Goal: Task Accomplishment & Management: Manage account settings

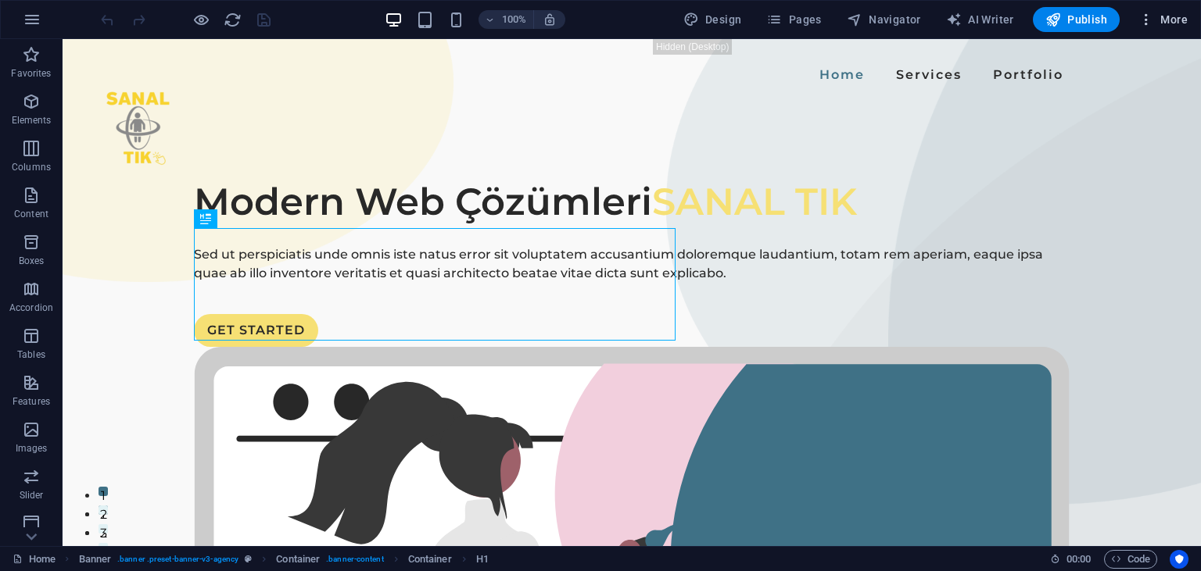
click at [1154, 18] on icon "button" at bounding box center [1146, 20] width 16 height 16
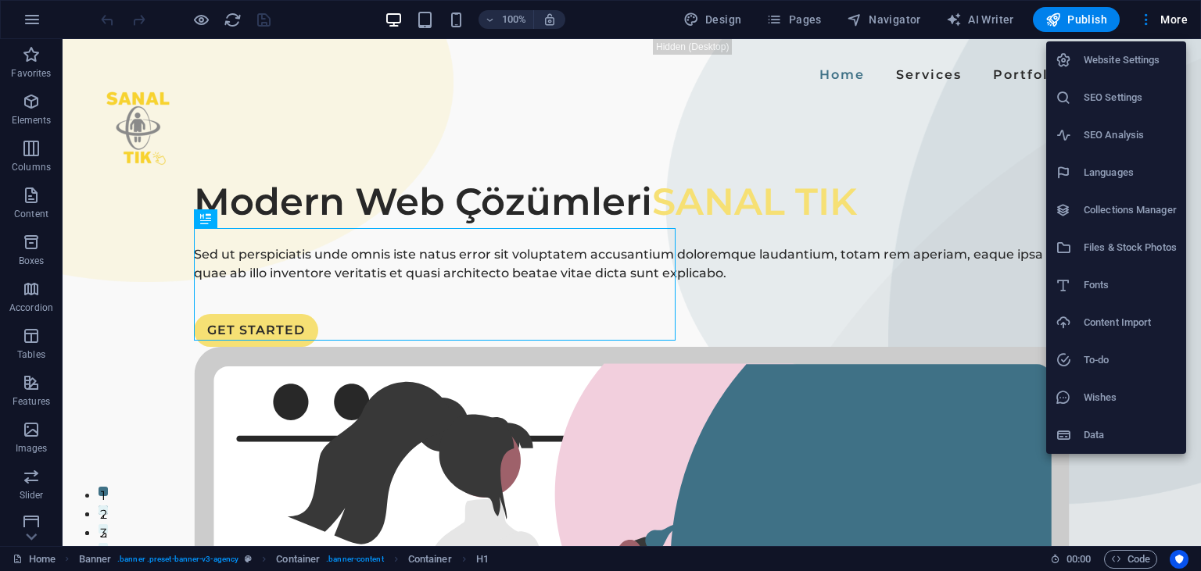
click at [908, 95] on div at bounding box center [600, 285] width 1201 height 571
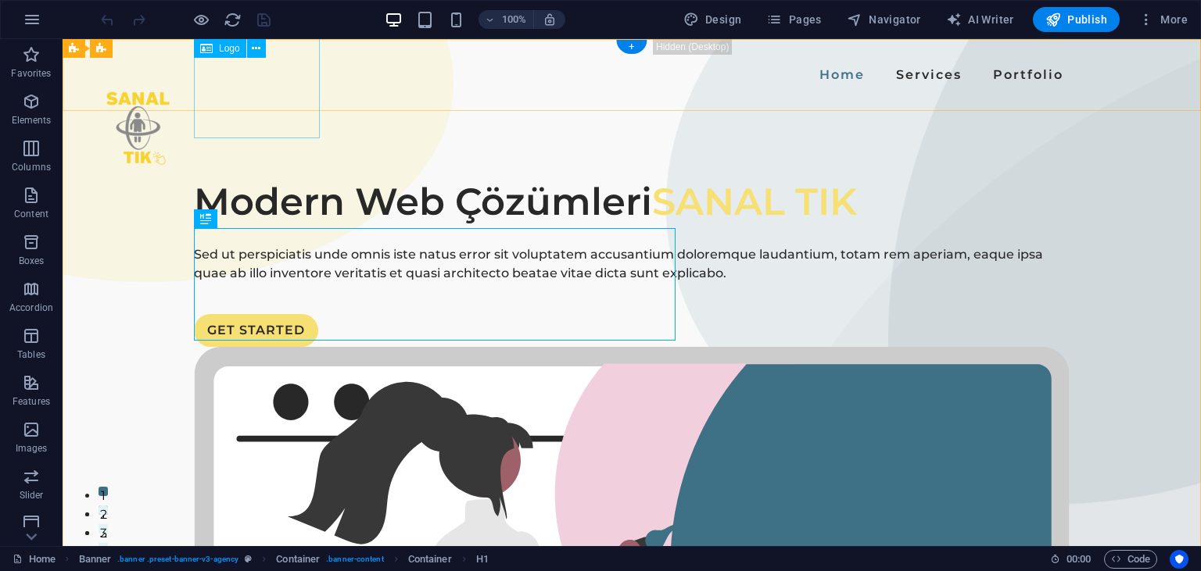
click at [201, 84] on div at bounding box center [138, 126] width 126 height 126
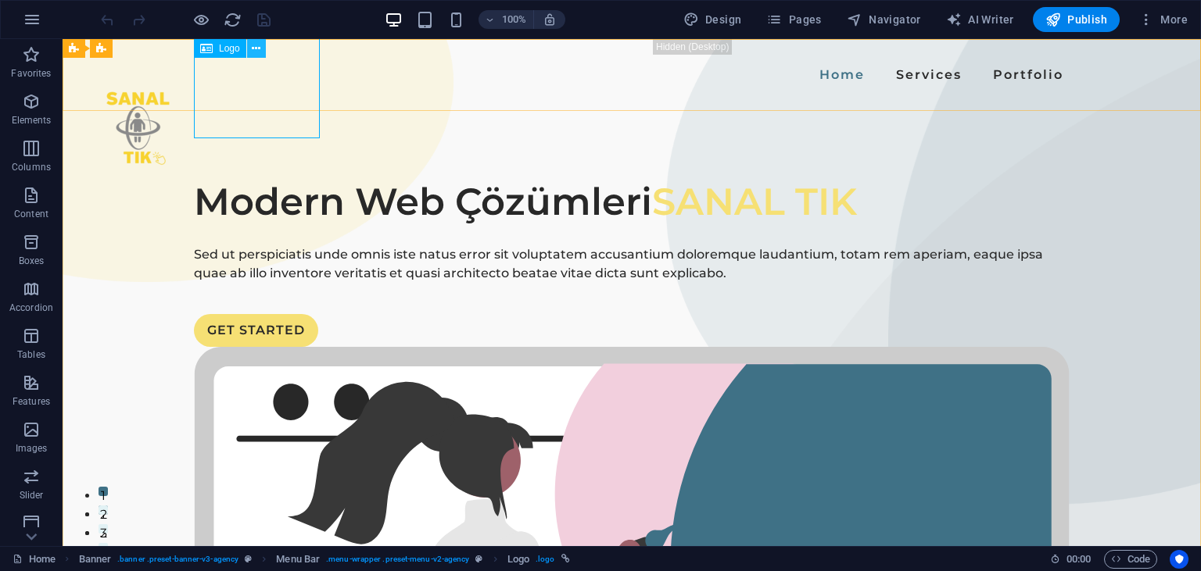
click at [256, 51] on icon at bounding box center [256, 49] width 9 height 16
click at [199, 88] on div at bounding box center [138, 126] width 126 height 126
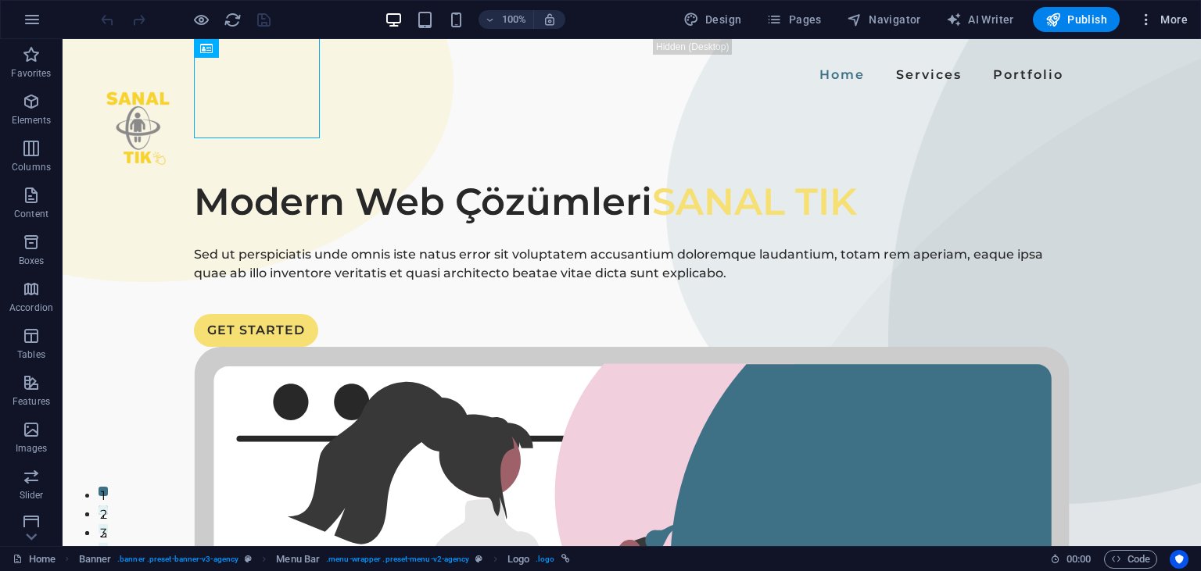
click at [1185, 17] on span "More" at bounding box center [1162, 20] width 49 height 16
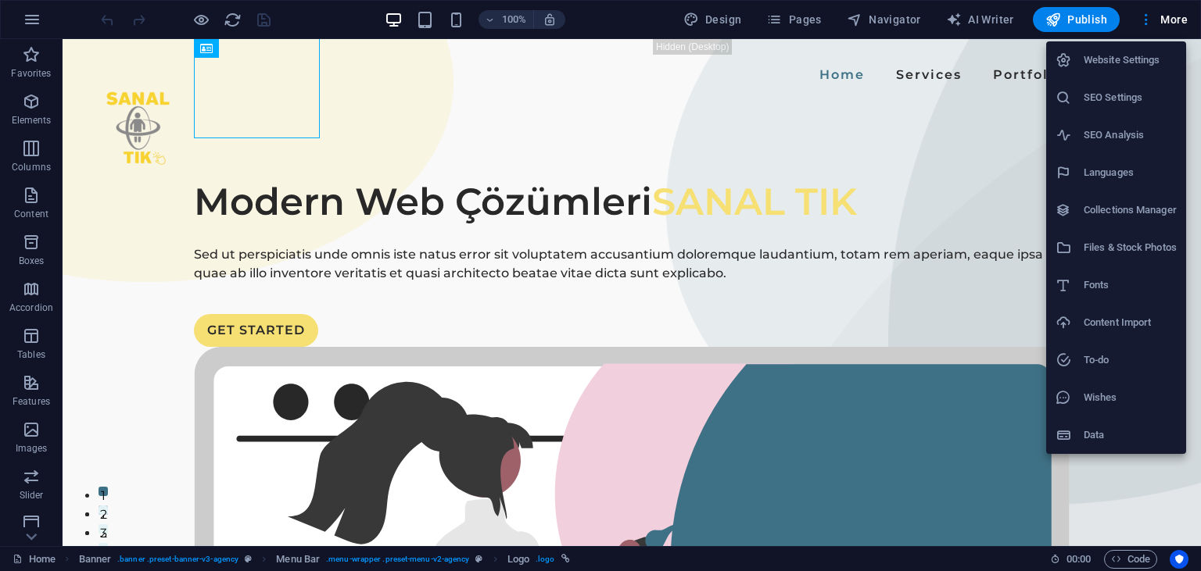
click at [1110, 98] on h6 "SEO Settings" at bounding box center [1129, 97] width 93 height 19
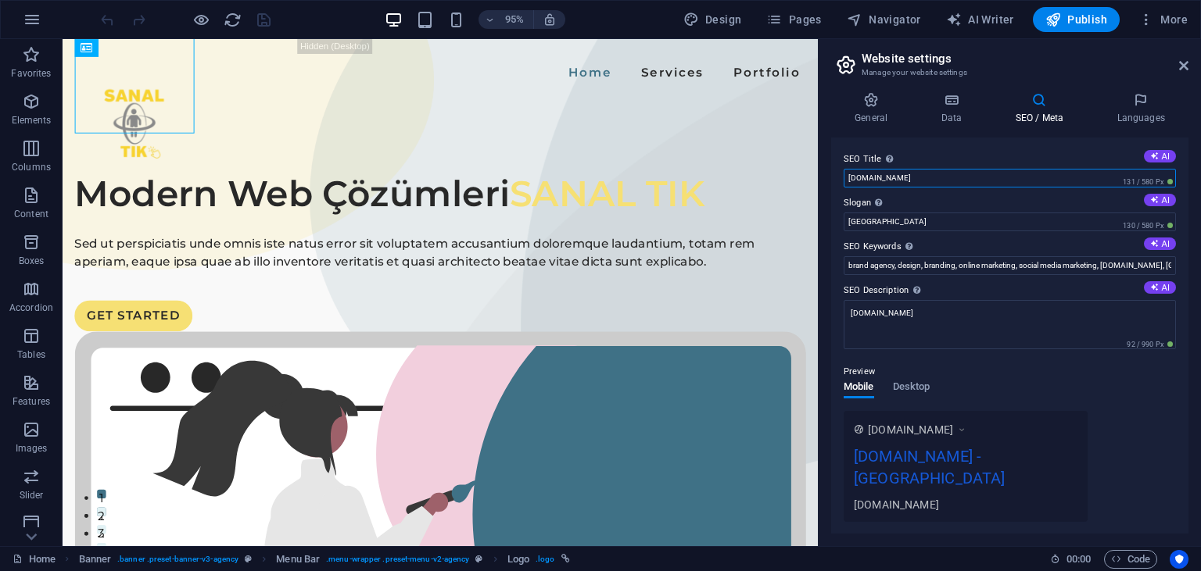
click at [943, 182] on input "[DOMAIN_NAME]" at bounding box center [1009, 178] width 332 height 19
type input "sanal tık"
click at [926, 218] on input "San Francisco" at bounding box center [1009, 222] width 332 height 19
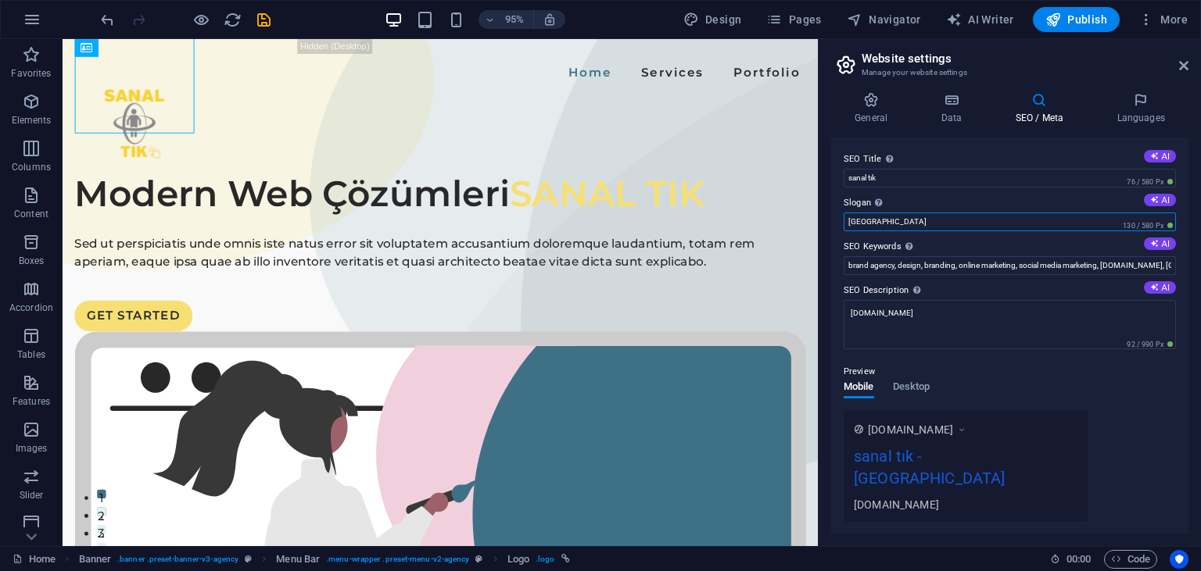
click at [926, 218] on input "San Francisco" at bounding box center [1009, 222] width 332 height 19
type input "Modern Web Çözümleri"
click at [1074, 14] on span "Publish" at bounding box center [1076, 20] width 62 height 16
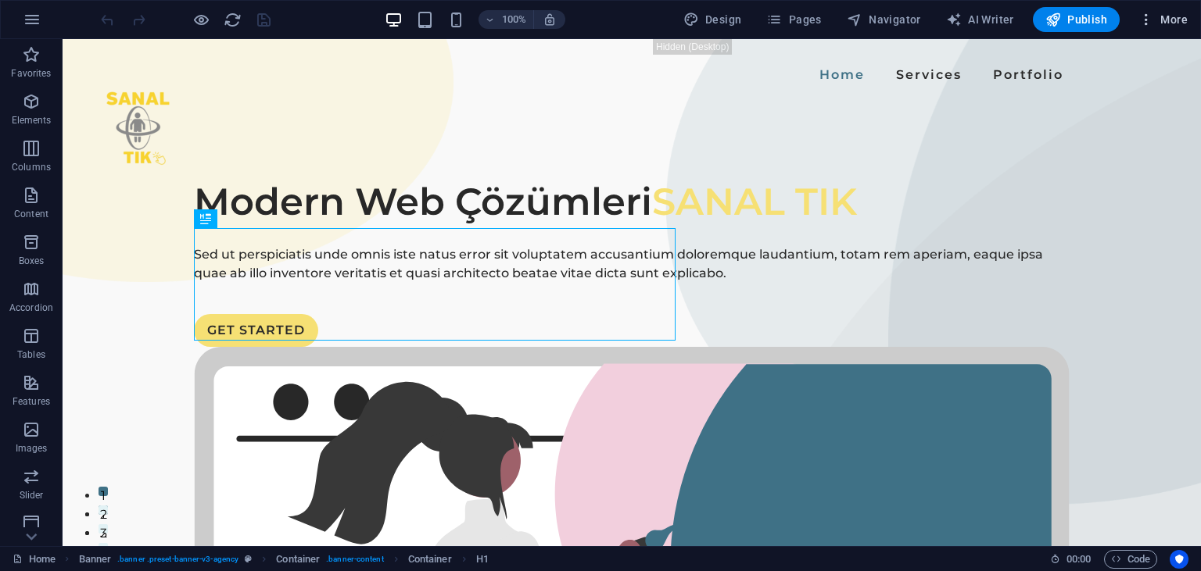
click at [1163, 21] on span "More" at bounding box center [1162, 20] width 49 height 16
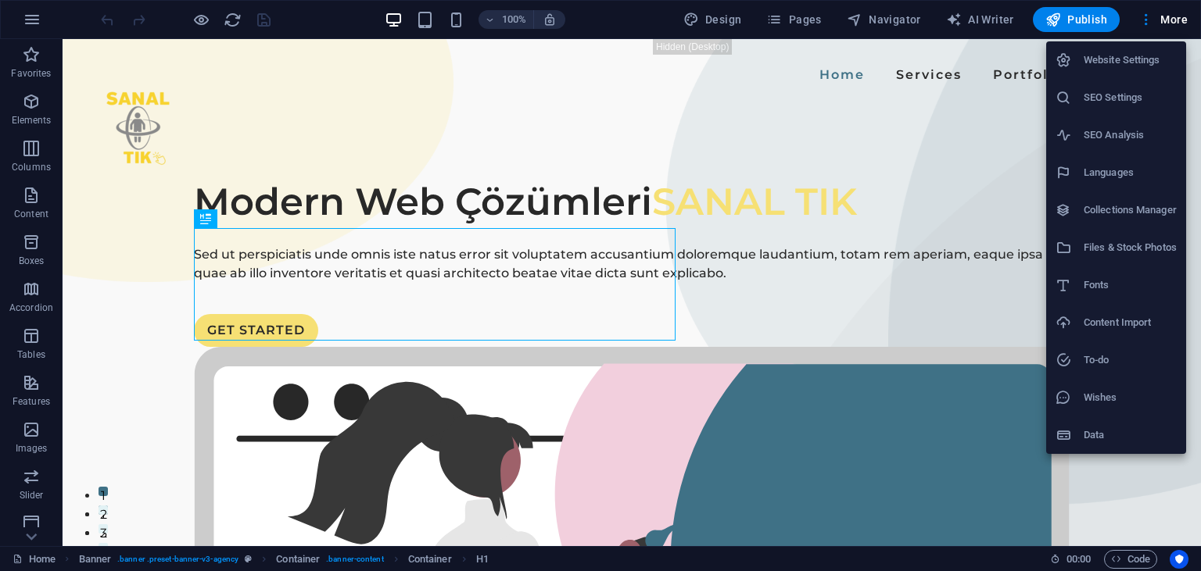
click at [1111, 102] on h6 "SEO Settings" at bounding box center [1129, 97] width 93 height 19
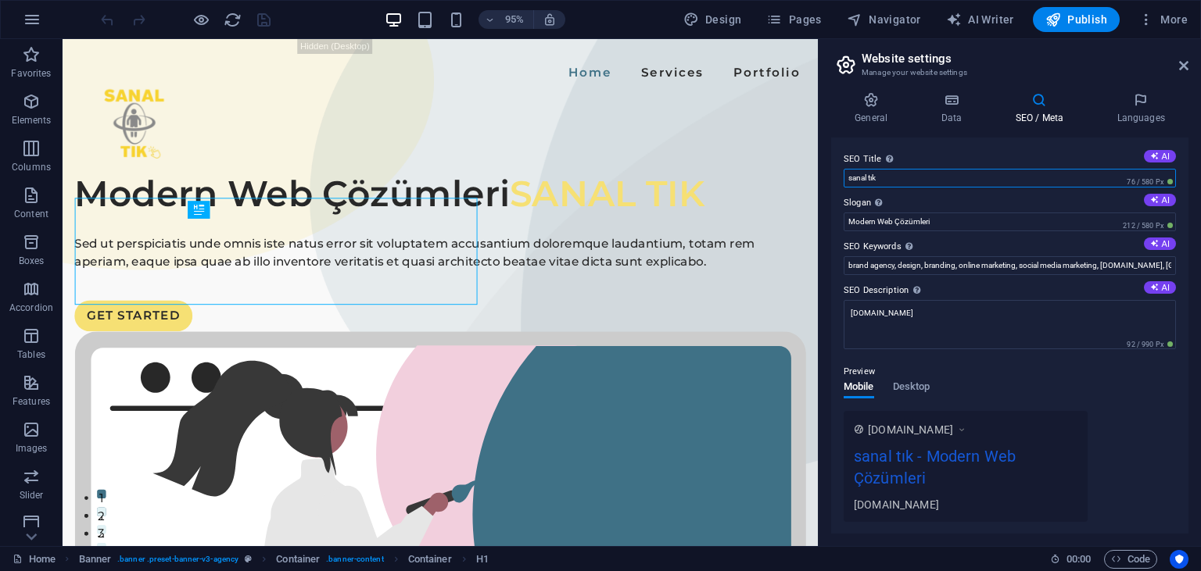
click at [946, 181] on input "sanal tık" at bounding box center [1009, 178] width 332 height 19
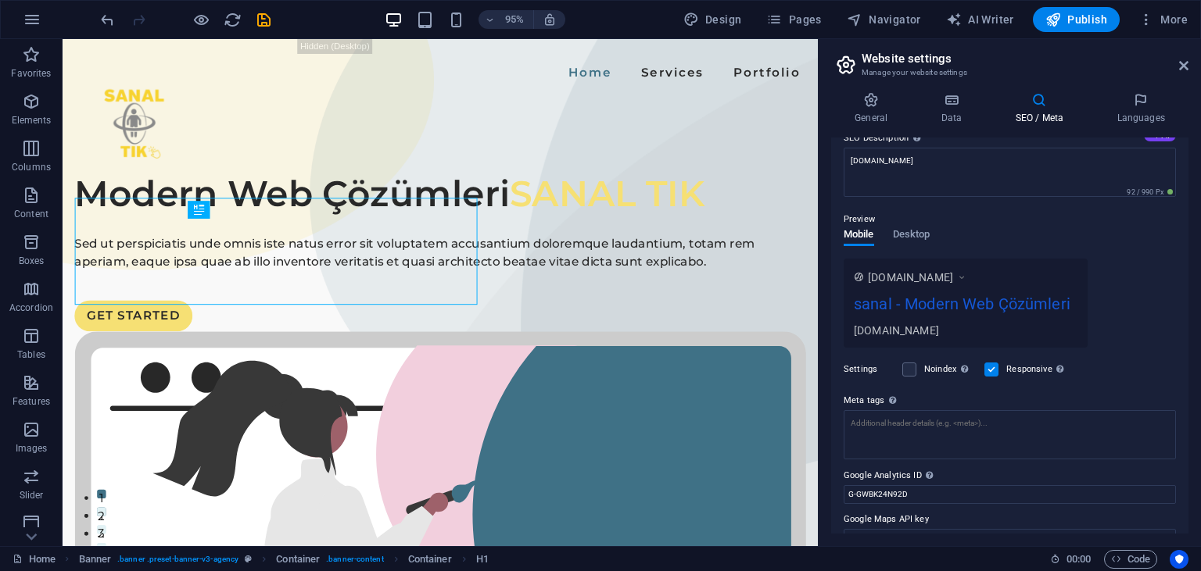
scroll to position [153, 0]
click at [952, 306] on div "sanal - Modern Web Çözümleri" at bounding box center [966, 307] width 224 height 30
click at [913, 370] on label at bounding box center [909, 369] width 14 height 14
click at [0, 0] on input "Noindex Instruct search engines to exclude this website from search results." at bounding box center [0, 0] width 0 height 0
click at [913, 370] on label at bounding box center [909, 369] width 14 height 14
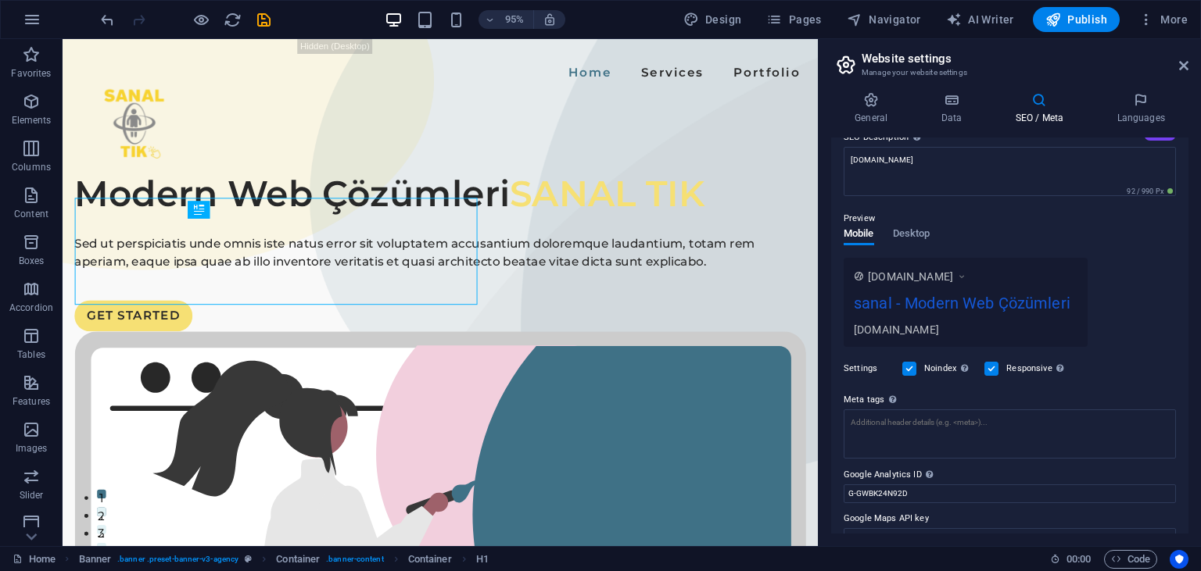
click at [0, 0] on input "Noindex Instruct search engines to exclude this website from search results." at bounding box center [0, 0] width 0 height 0
click at [896, 432] on textarea "Meta tags Enter HTML code here that will be placed inside the tags of your webs…" at bounding box center [1009, 440] width 332 height 61
click at [1120, 336] on div "www.example.com sanal - Modern Web Çözümleri sanaltik.com.tr" at bounding box center [1009, 302] width 332 height 89
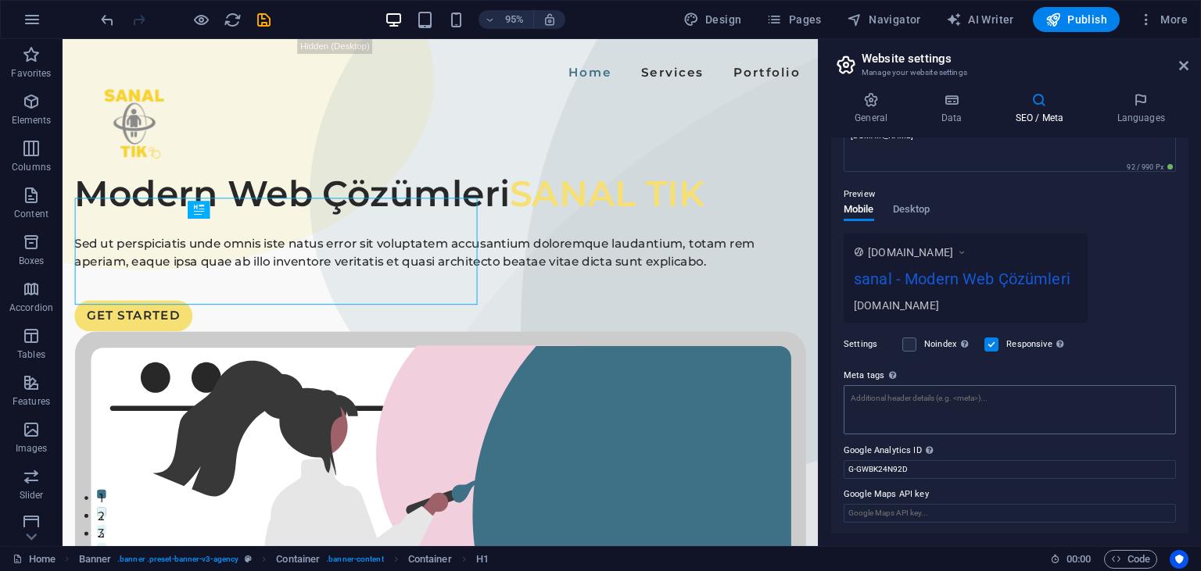
scroll to position [0, 0]
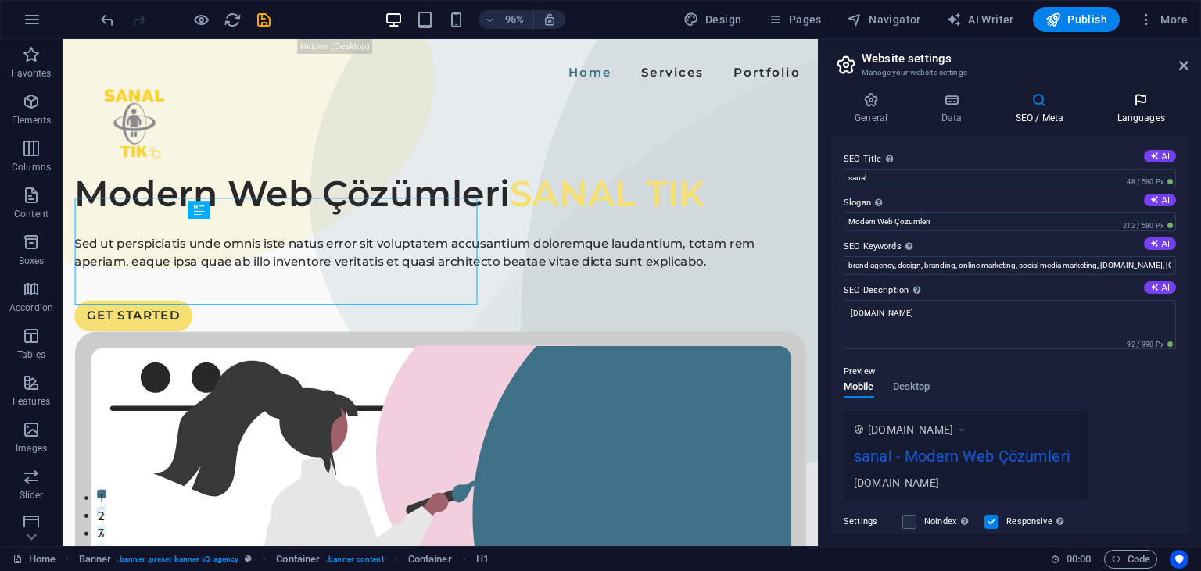
click at [1140, 105] on icon at bounding box center [1140, 100] width 95 height 16
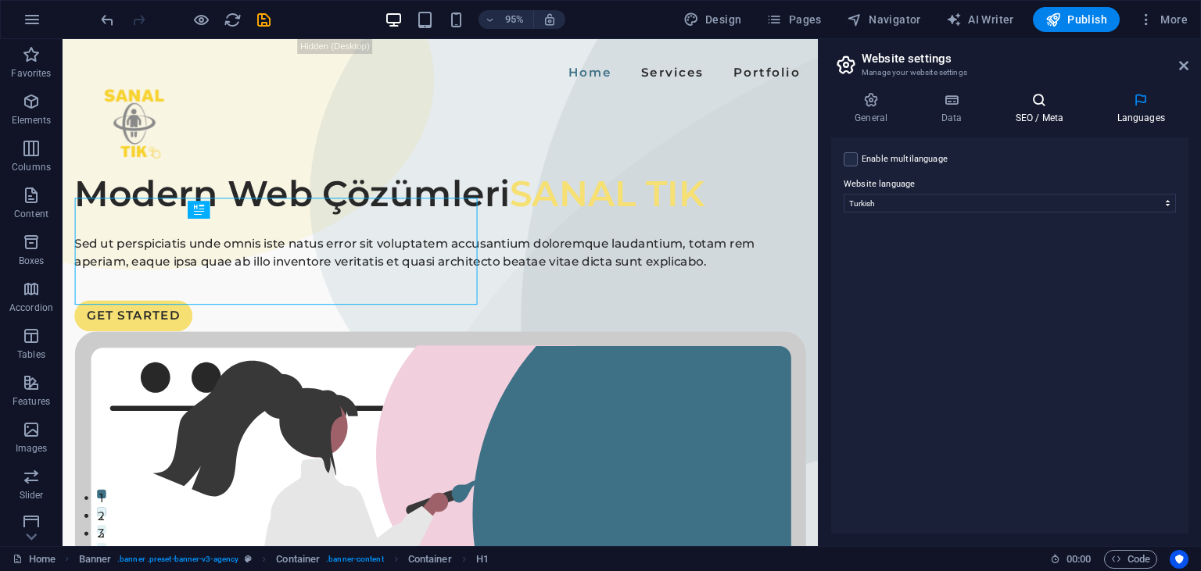
click at [1016, 96] on icon at bounding box center [1038, 100] width 95 height 16
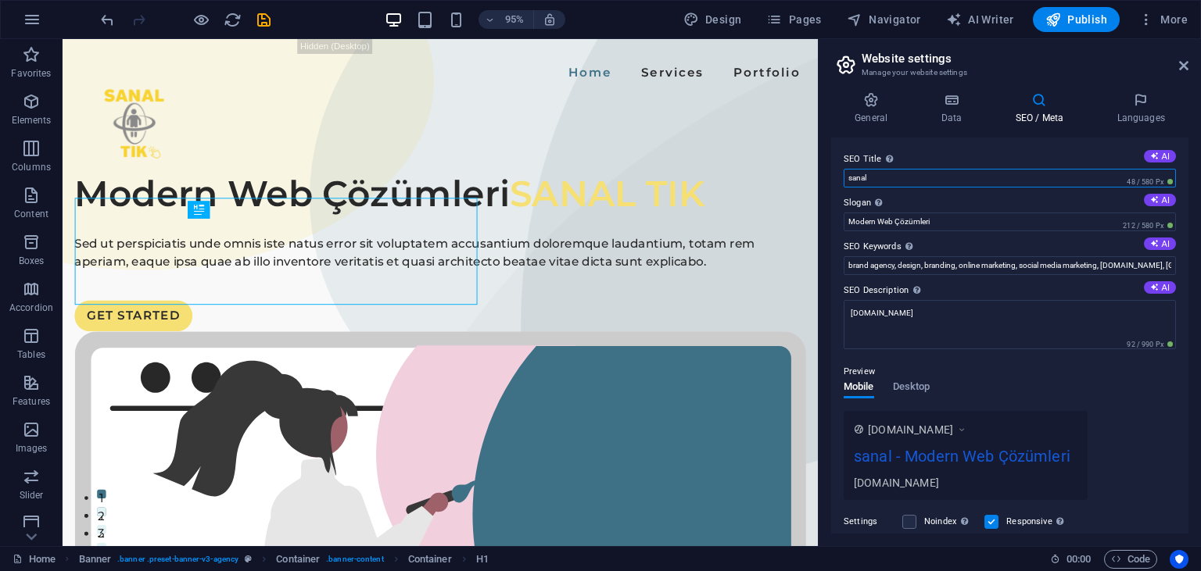
click at [886, 174] on input "sanal" at bounding box center [1009, 178] width 332 height 19
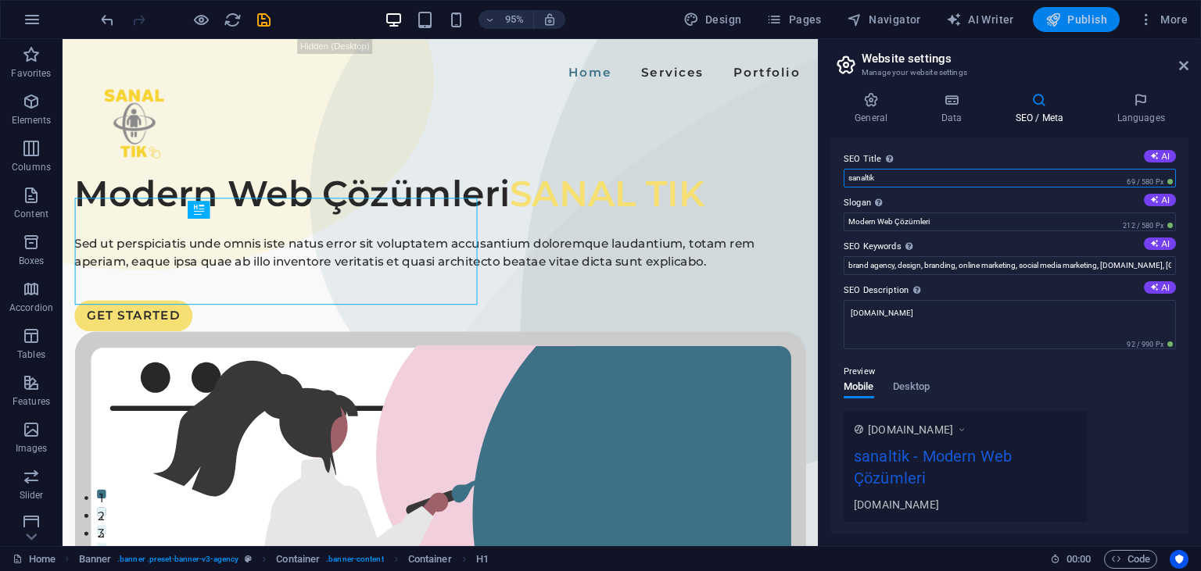
type input "sanaltik"
click at [1071, 16] on span "Publish" at bounding box center [1076, 20] width 62 height 16
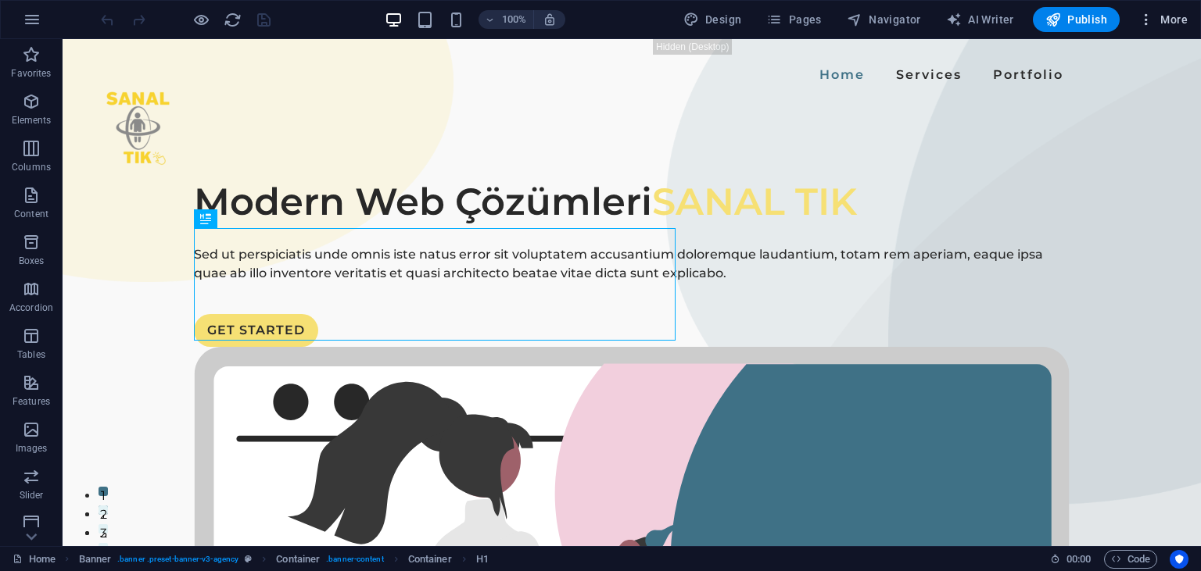
click at [1158, 17] on span "More" at bounding box center [1162, 20] width 49 height 16
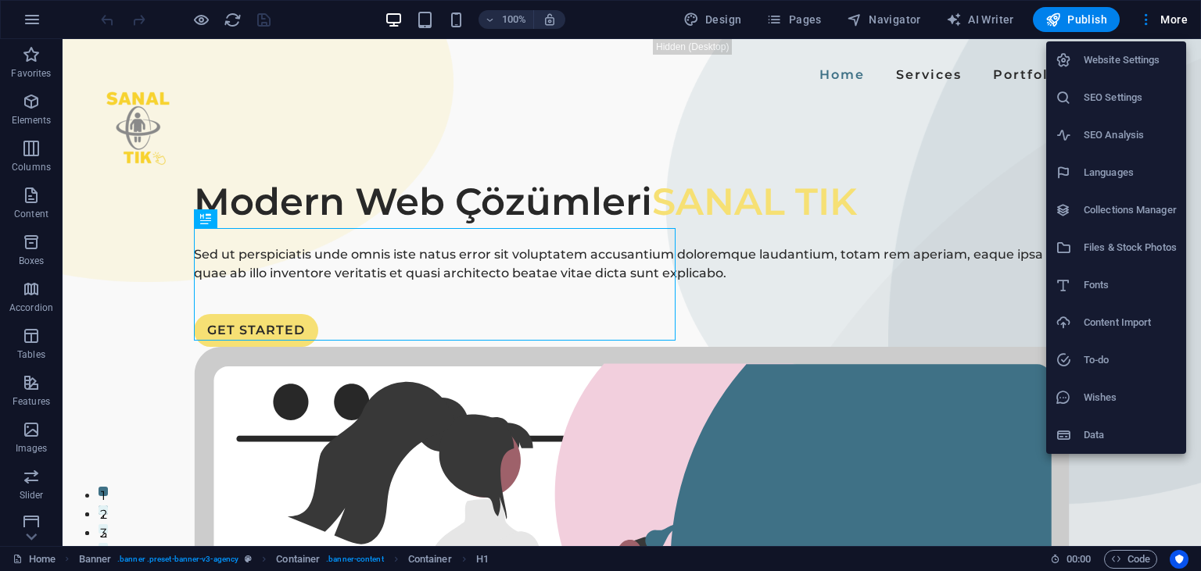
click at [1101, 86] on li "SEO Settings" at bounding box center [1116, 98] width 140 height 38
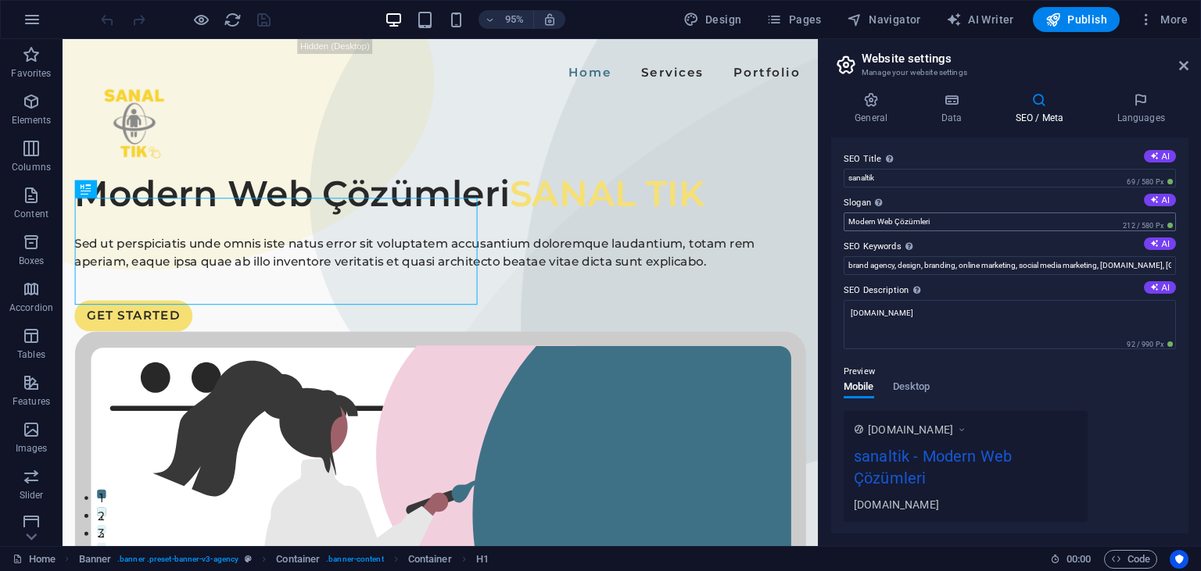
scroll to position [199, 0]
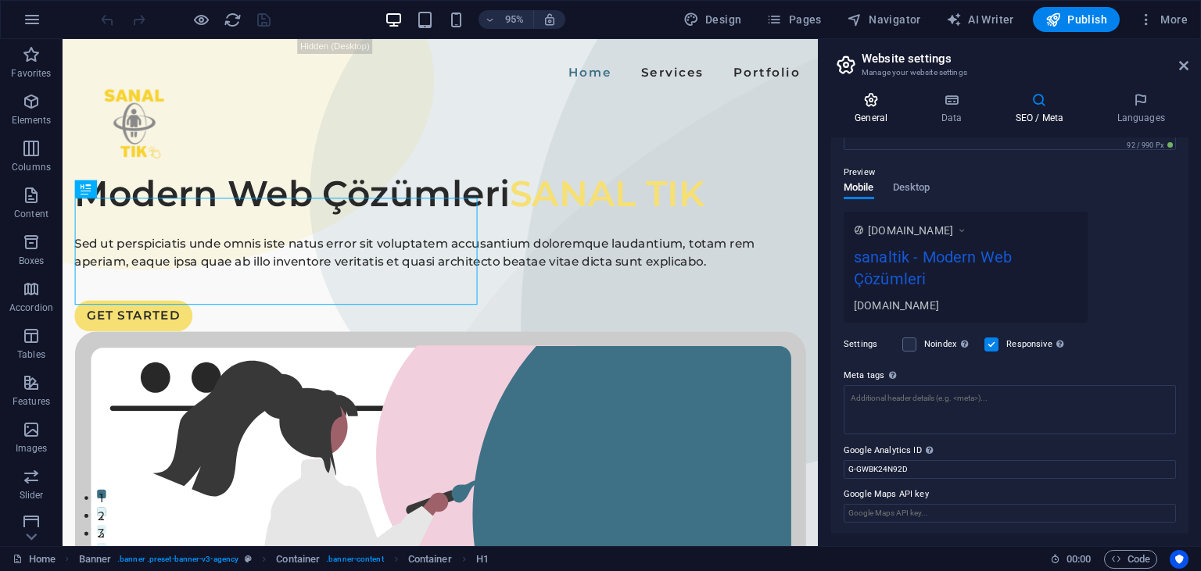
click at [889, 99] on icon at bounding box center [871, 100] width 80 height 16
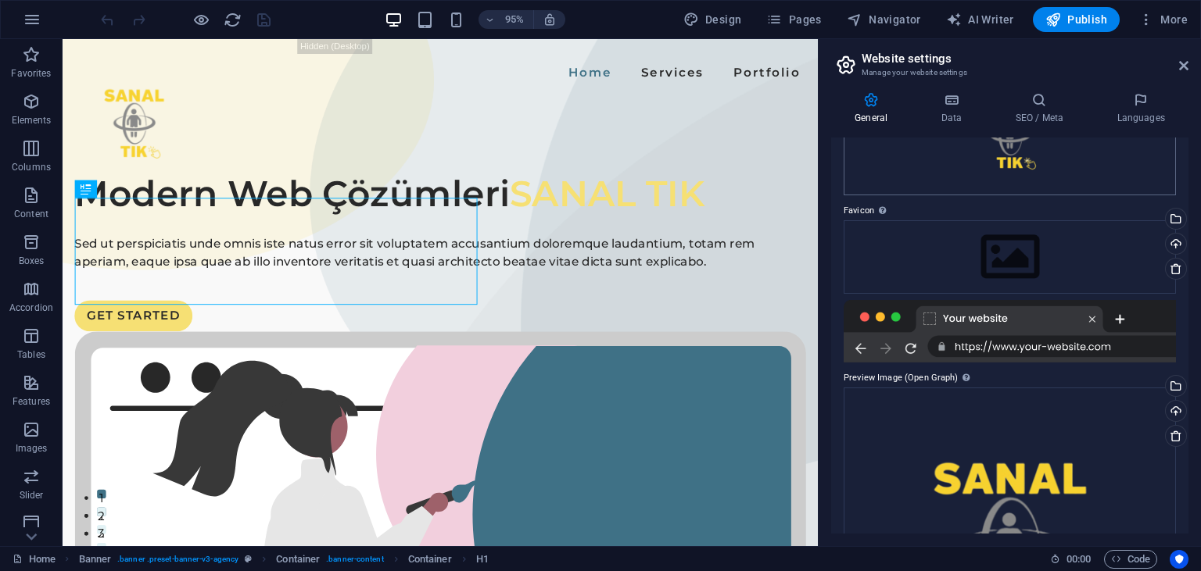
scroll to position [148, 0]
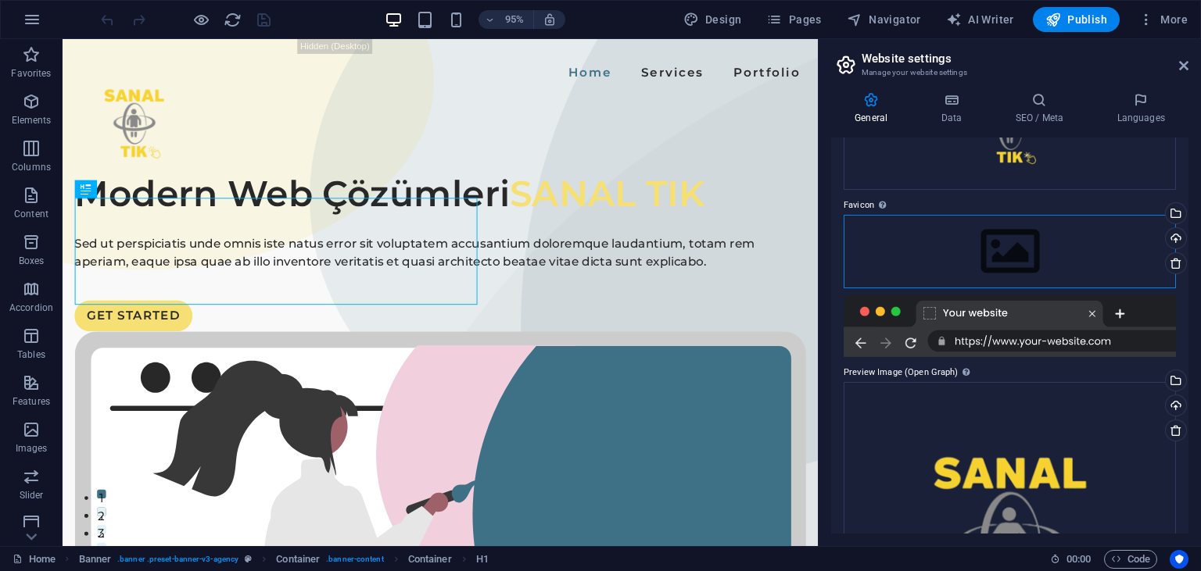
click at [971, 239] on div "Drag files here, click to choose files or select files from Files or our free s…" at bounding box center [1009, 251] width 332 height 73
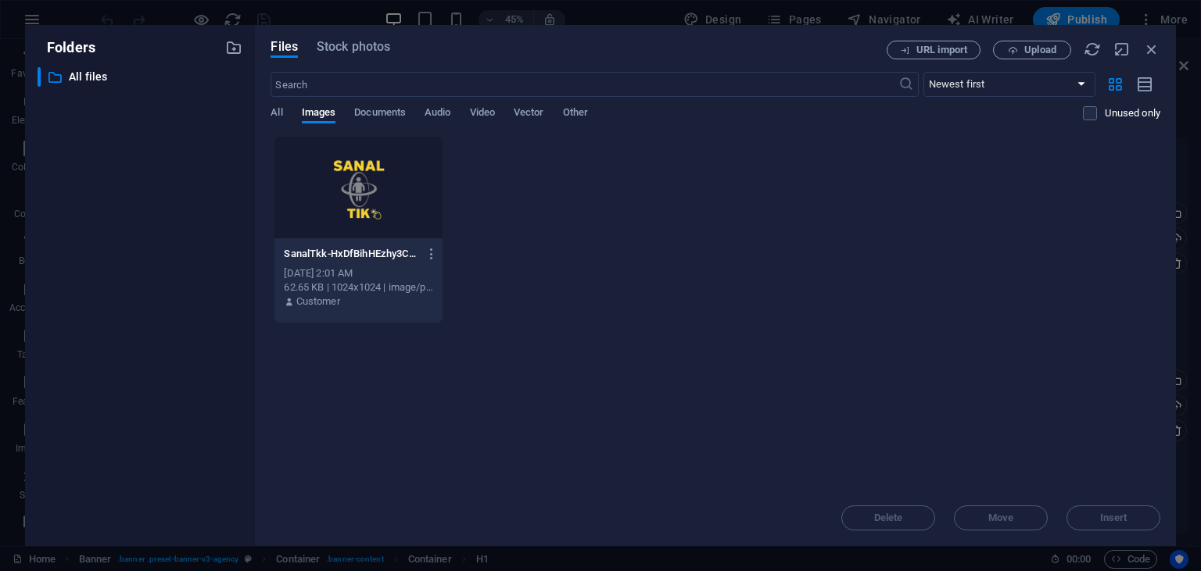
click at [340, 191] on div at bounding box center [357, 188] width 167 height 102
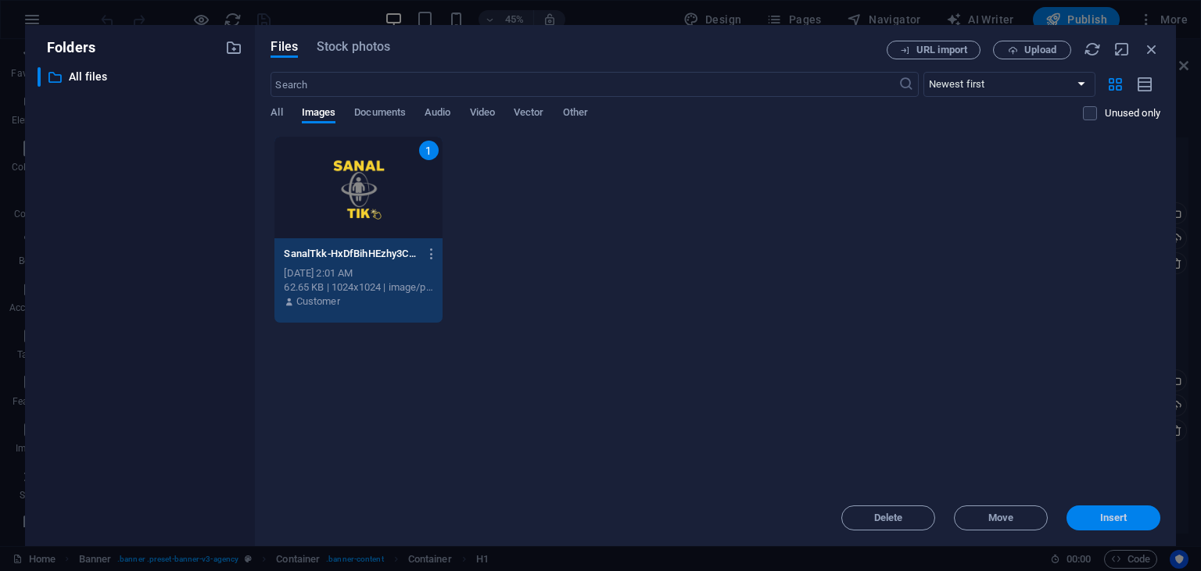
click at [1096, 509] on button "Insert" at bounding box center [1113, 518] width 94 height 25
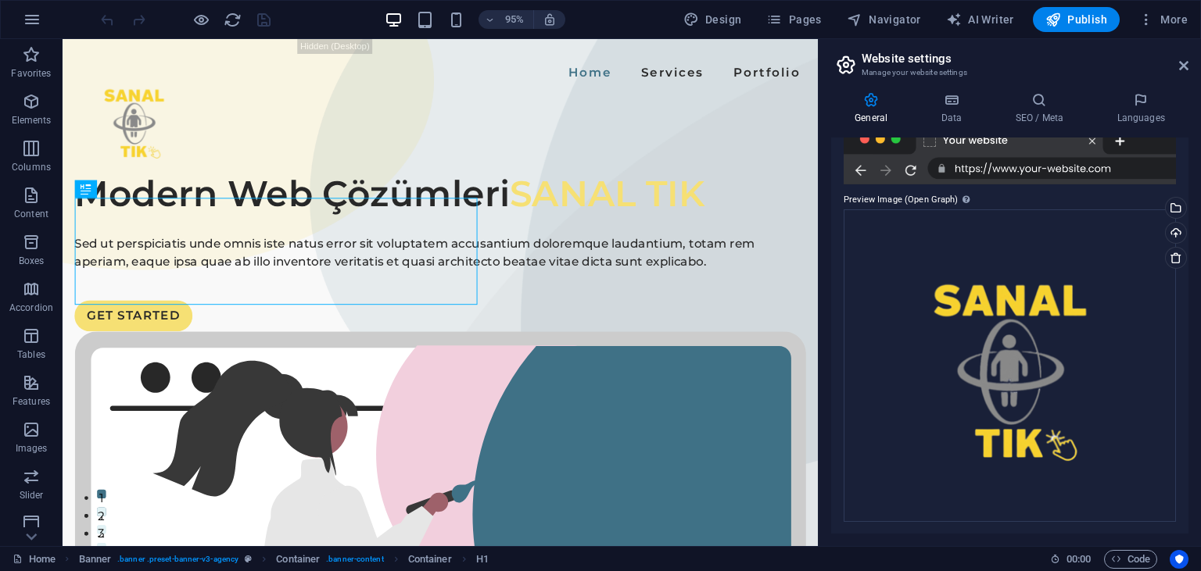
scroll to position [0, 0]
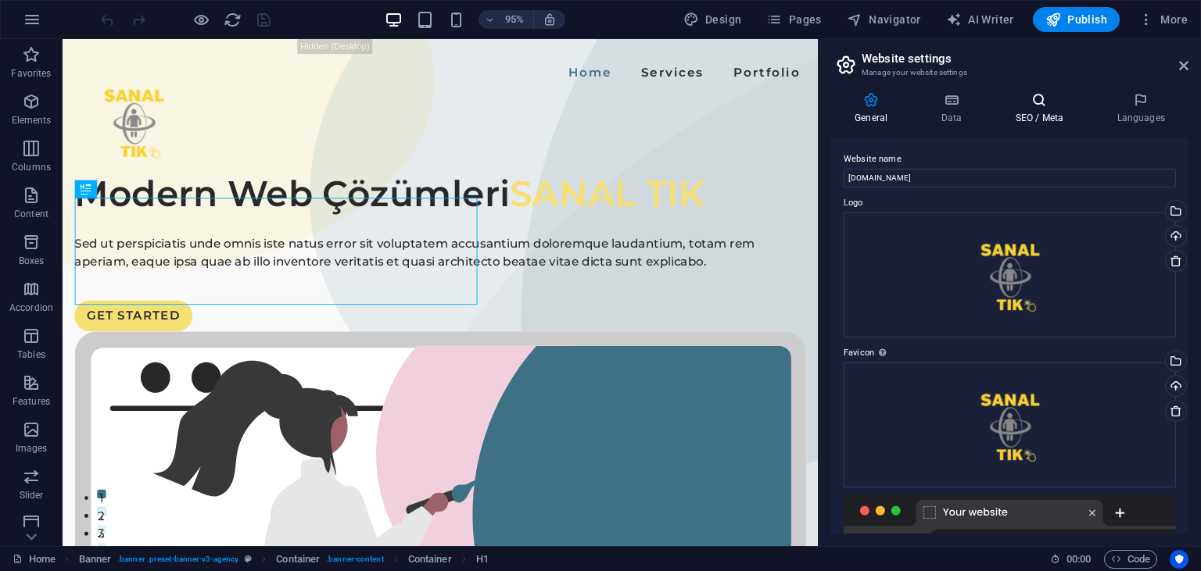
click at [1037, 116] on h4 "SEO / Meta" at bounding box center [1042, 108] width 102 height 33
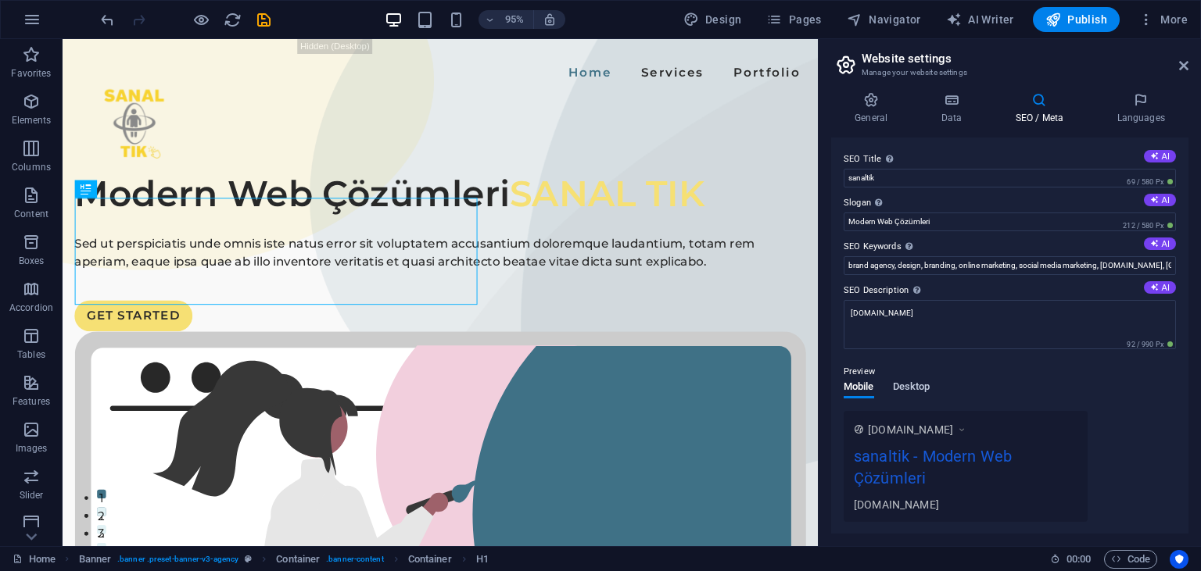
click at [908, 385] on span "Desktop" at bounding box center [912, 389] width 38 height 22
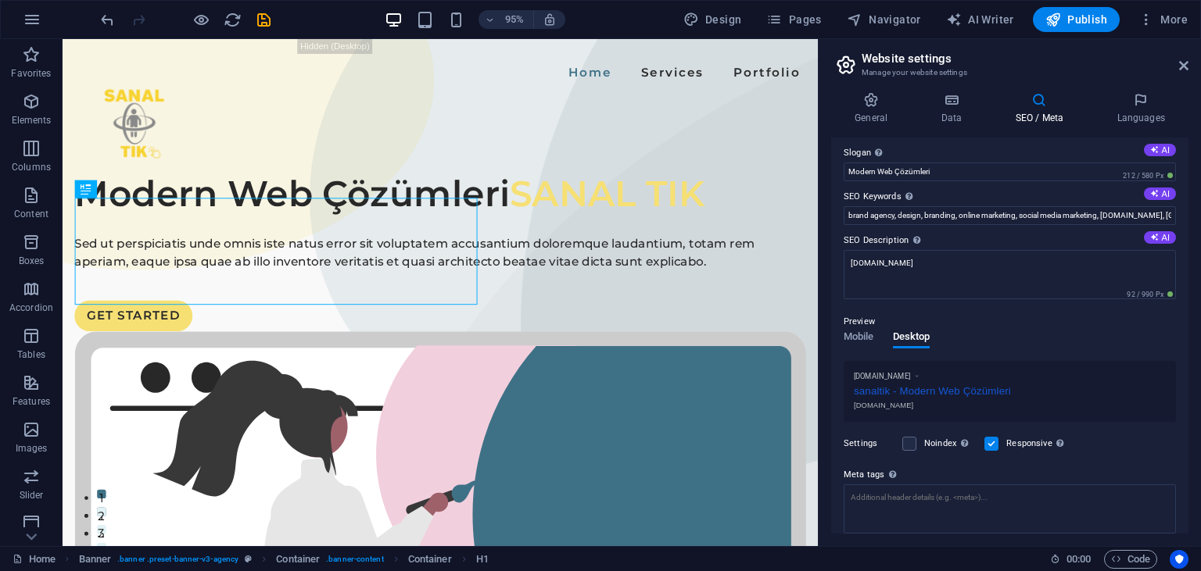
scroll to position [53, 0]
click at [913, 438] on label at bounding box center [909, 441] width 14 height 14
click at [0, 0] on input "Noindex Instruct search engines to exclude this website from search results." at bounding box center [0, 0] width 0 height 0
click at [913, 438] on label at bounding box center [909, 441] width 14 height 14
click at [0, 0] on input "Noindex Instruct search engines to exclude this website from search results." at bounding box center [0, 0] width 0 height 0
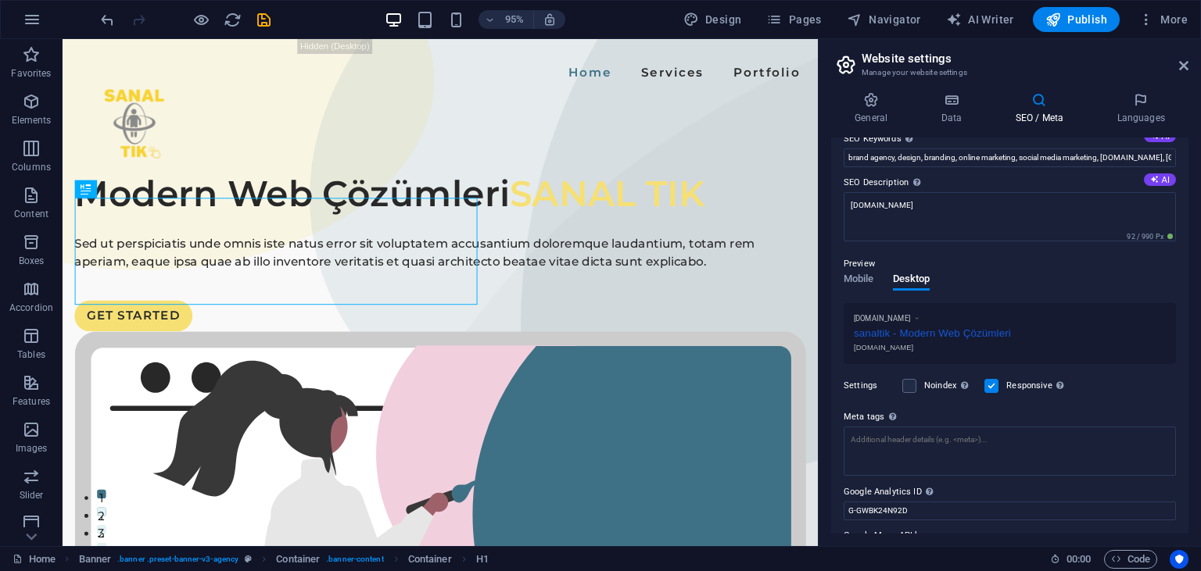
scroll to position [0, 0]
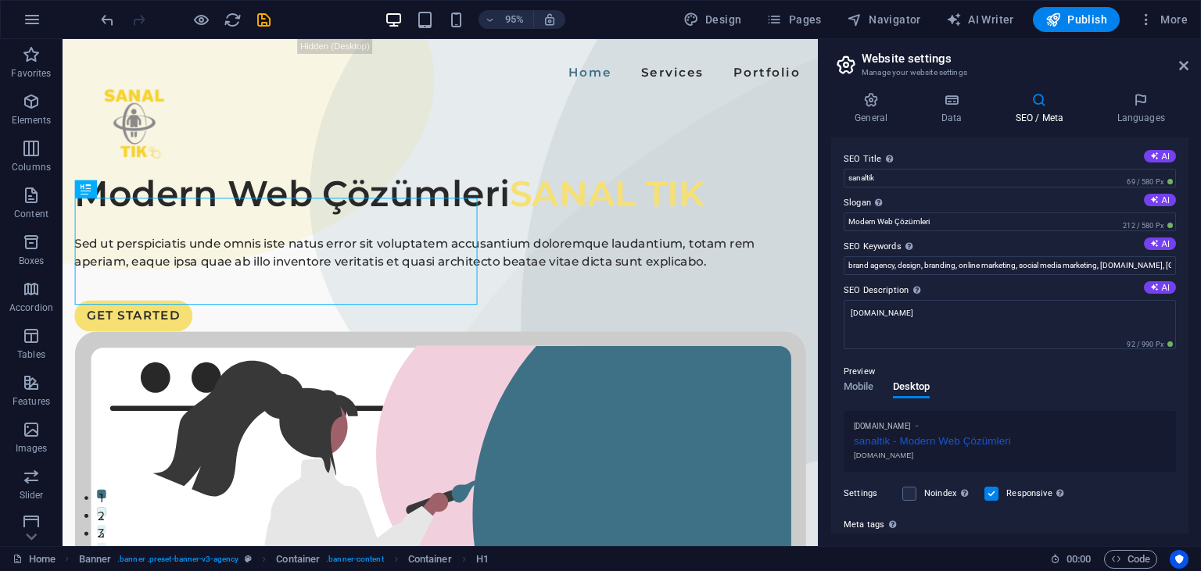
click at [1190, 56] on aside "Website settings Manage your website settings General Data SEO / Meta Languages…" at bounding box center [1009, 292] width 383 height 507
click at [1187, 60] on icon at bounding box center [1183, 65] width 9 height 13
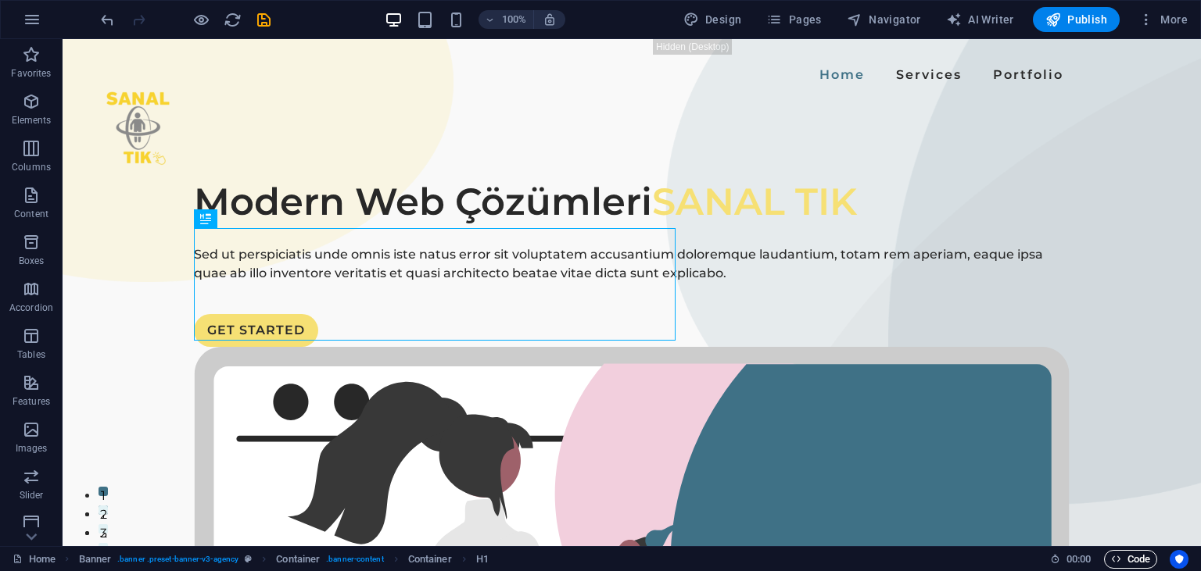
click at [1123, 555] on span "Code" at bounding box center [1130, 559] width 39 height 19
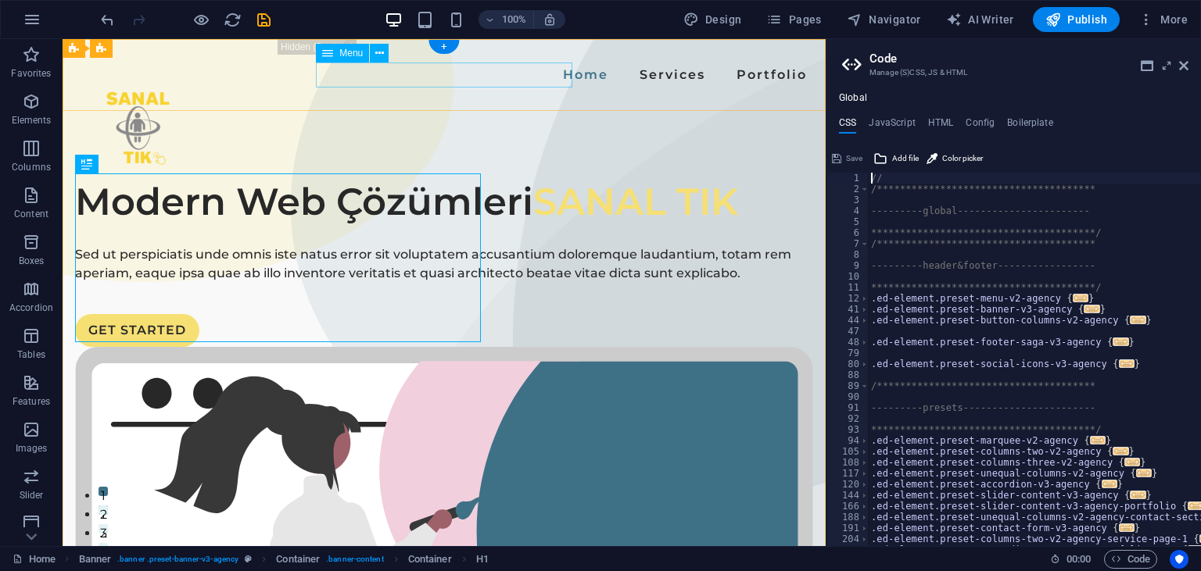
click at [436, 76] on nav "Home Services Portfolio" at bounding box center [444, 75] width 738 height 25
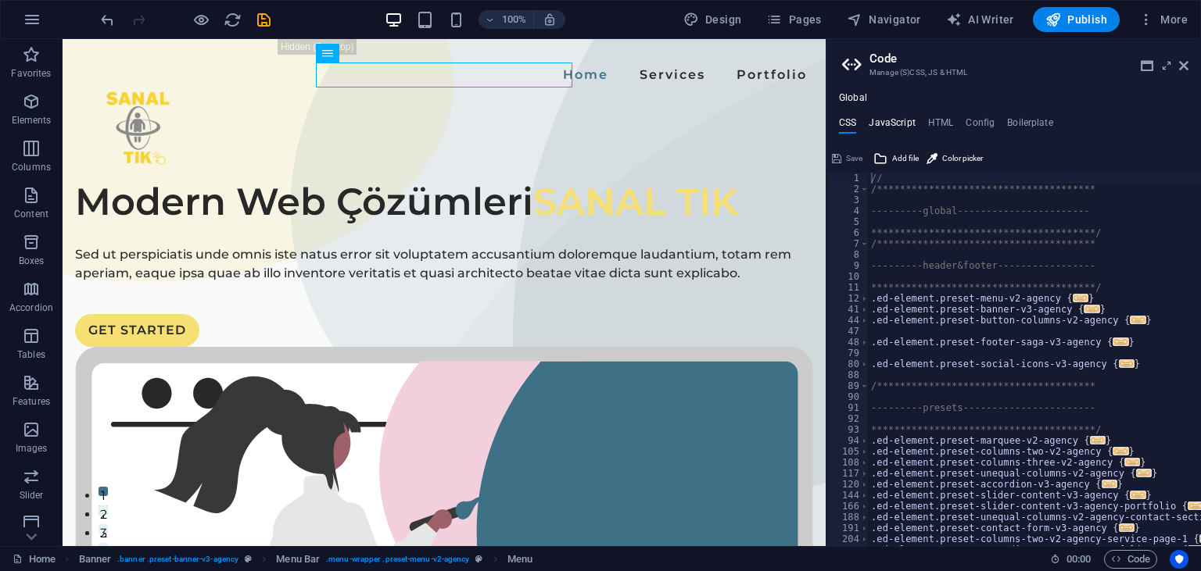
click at [907, 121] on h4 "JavaScript" at bounding box center [891, 125] width 46 height 17
type textarea "/* JS for preset "Menu V2" */"
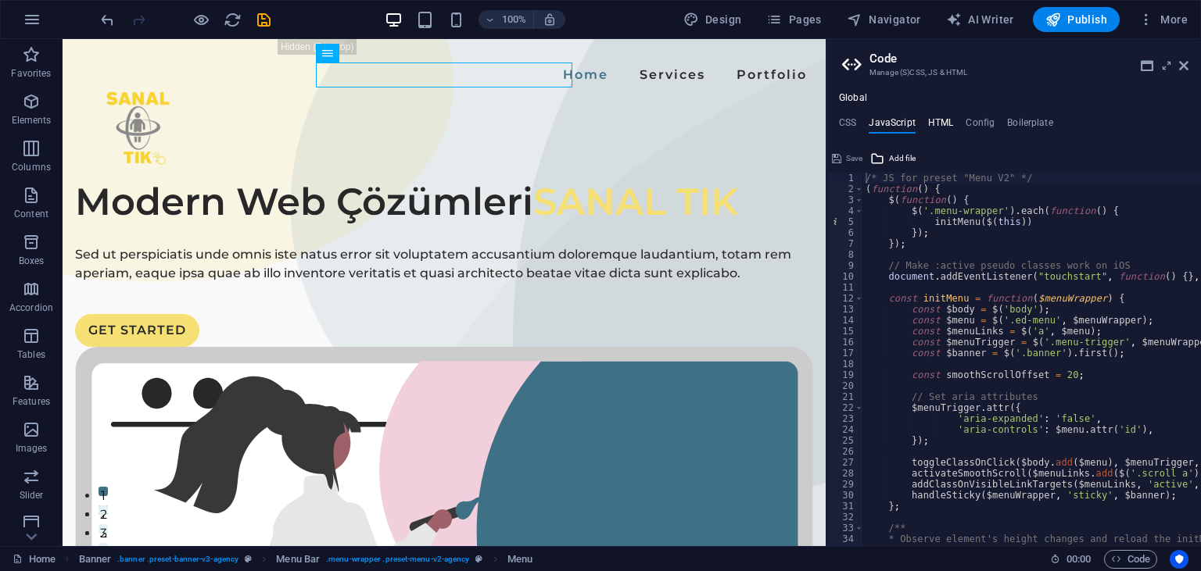
click at [946, 128] on h4 "HTML" at bounding box center [941, 125] width 26 height 17
type textarea "<a href="#main-content" class="wv-link-content button">Skip to main content</a>"
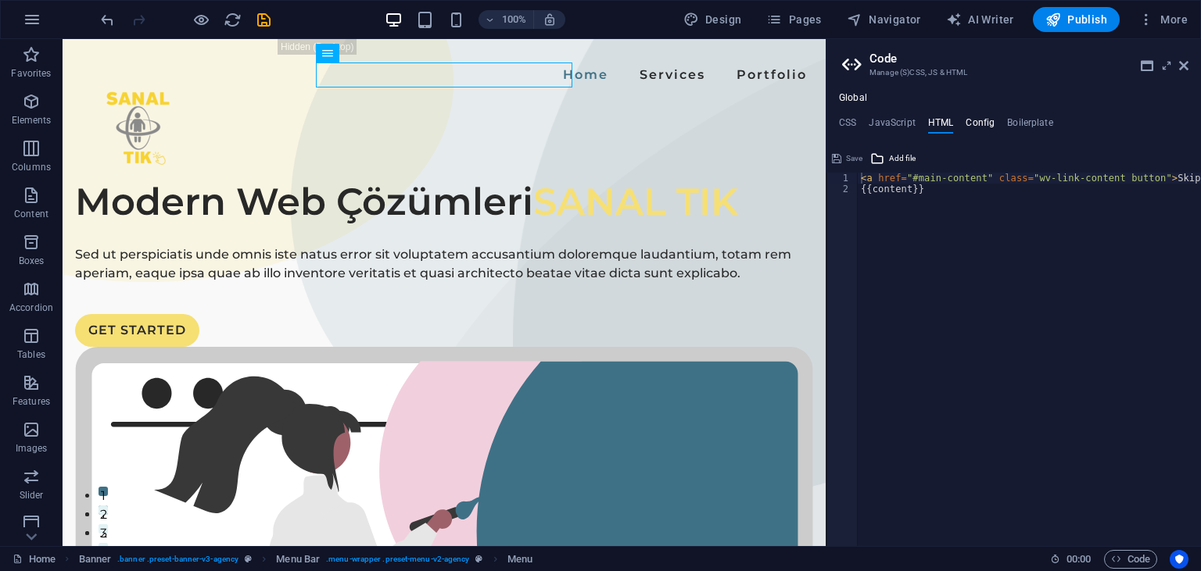
click at [975, 125] on h4 "Config" at bounding box center [979, 125] width 29 height 17
type textarea "$color-background: #f9f9f9;"
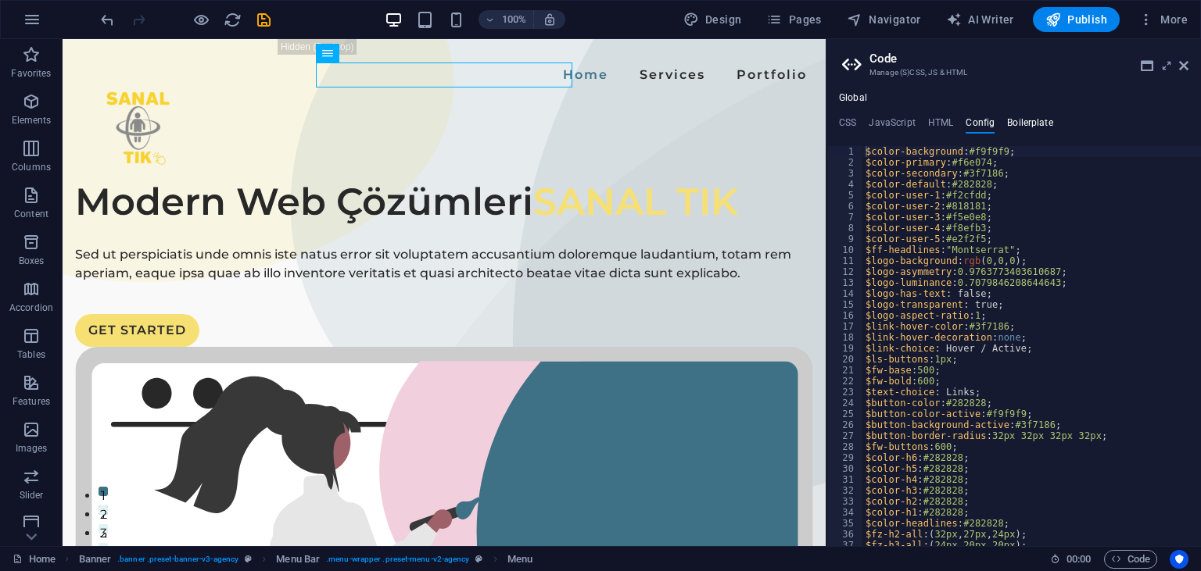
click at [1032, 126] on h4 "Boilerplate" at bounding box center [1030, 125] width 46 height 17
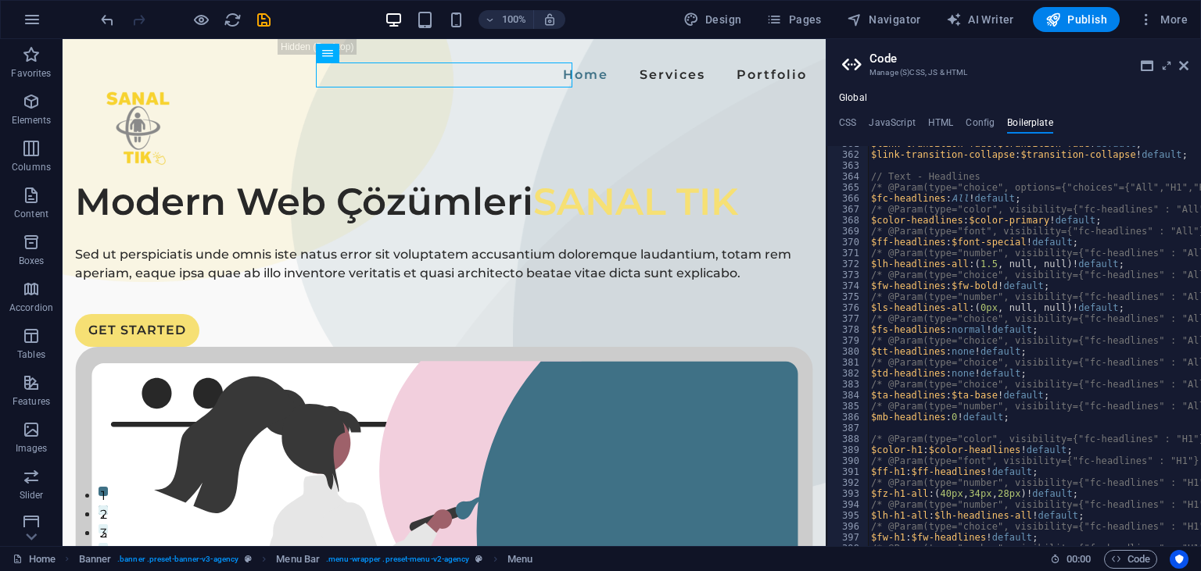
scroll to position [2239, 0]
click at [961, 17] on icon "button" at bounding box center [954, 20] width 16 height 16
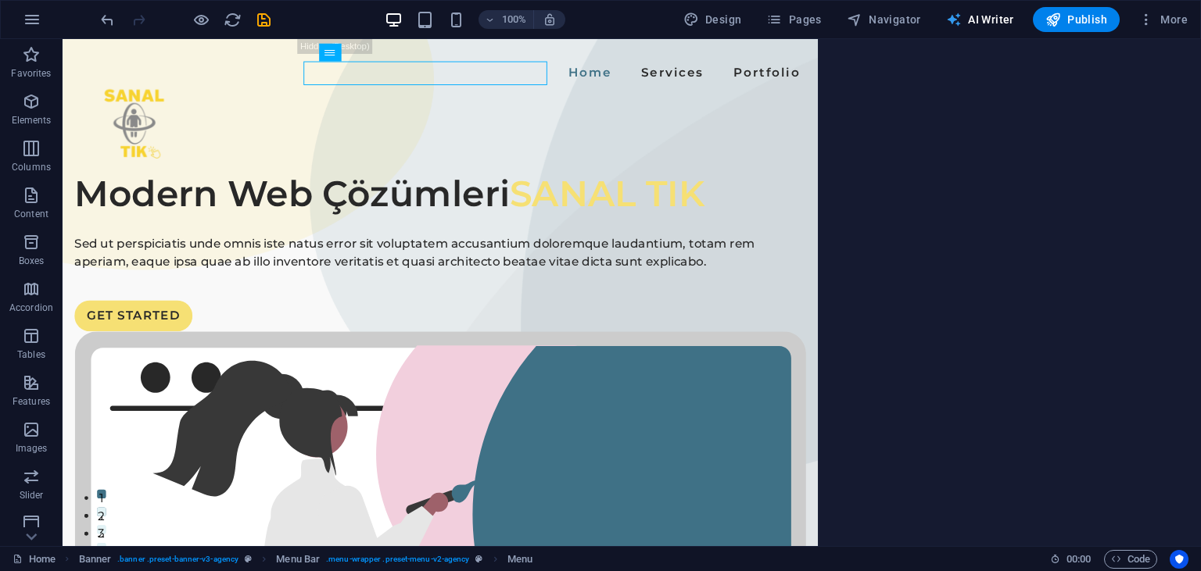
select select "English"
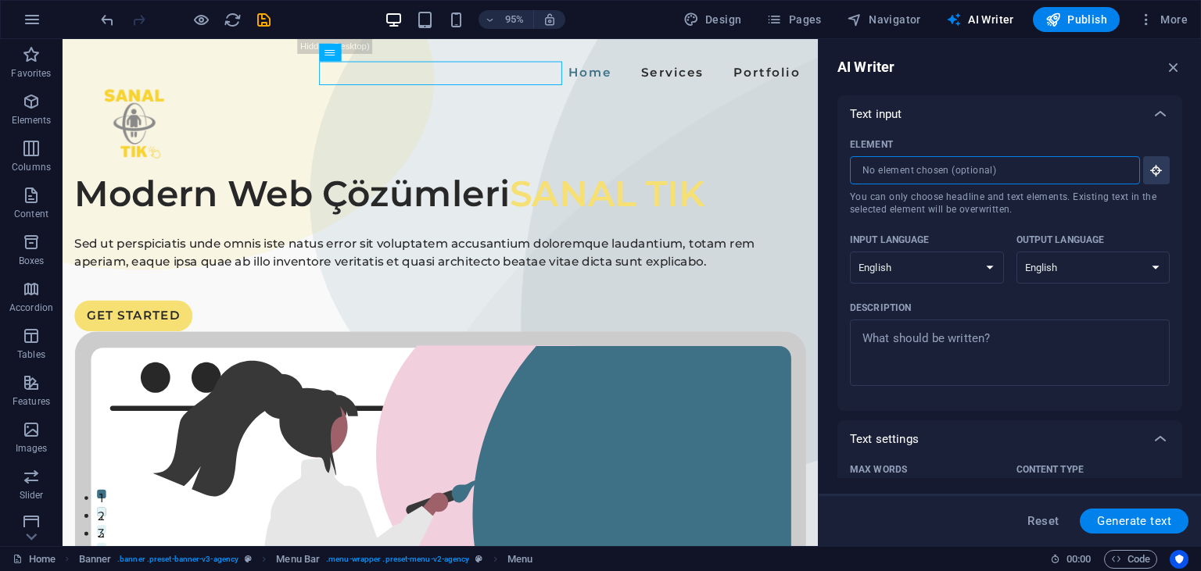
click at [935, 174] on input "Element ​ You can only choose headline and text elements. Existing text in the …" at bounding box center [989, 170] width 279 height 28
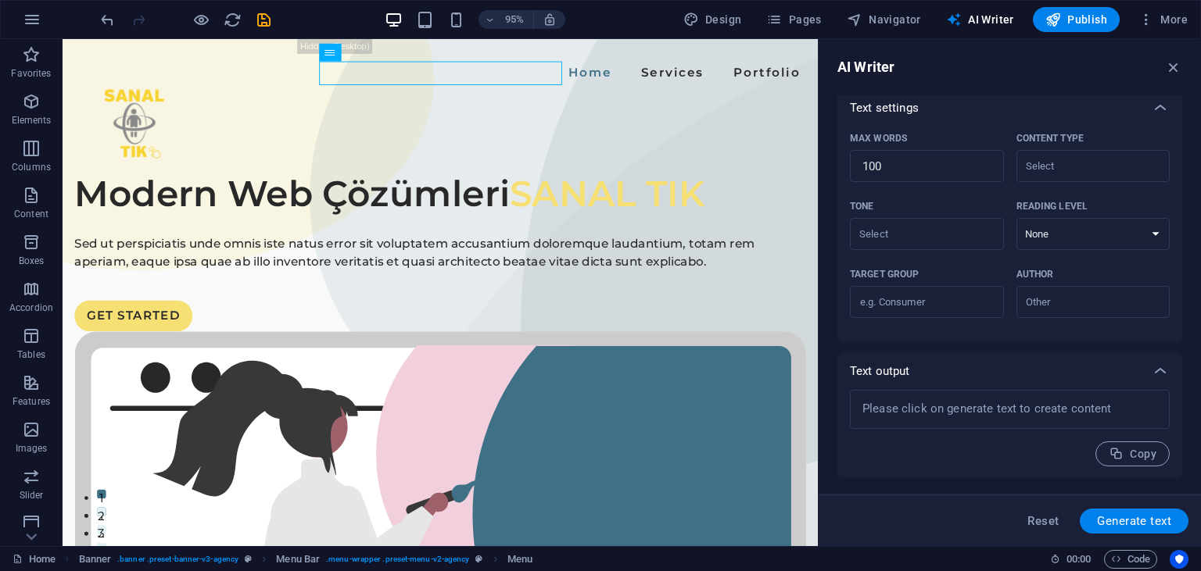
scroll to position [0, 0]
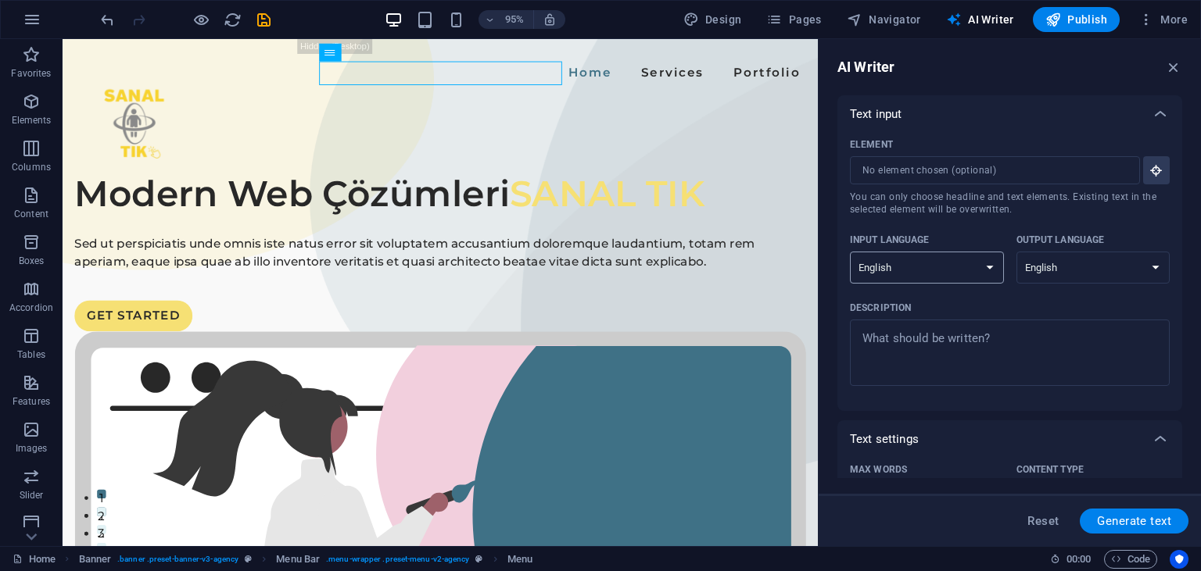
click at [850, 252] on select "Albanian Arabic Armenian Awadhi Azerbaijani Bashkir Basque Belarusian Bengali B…" at bounding box center [927, 268] width 154 height 32
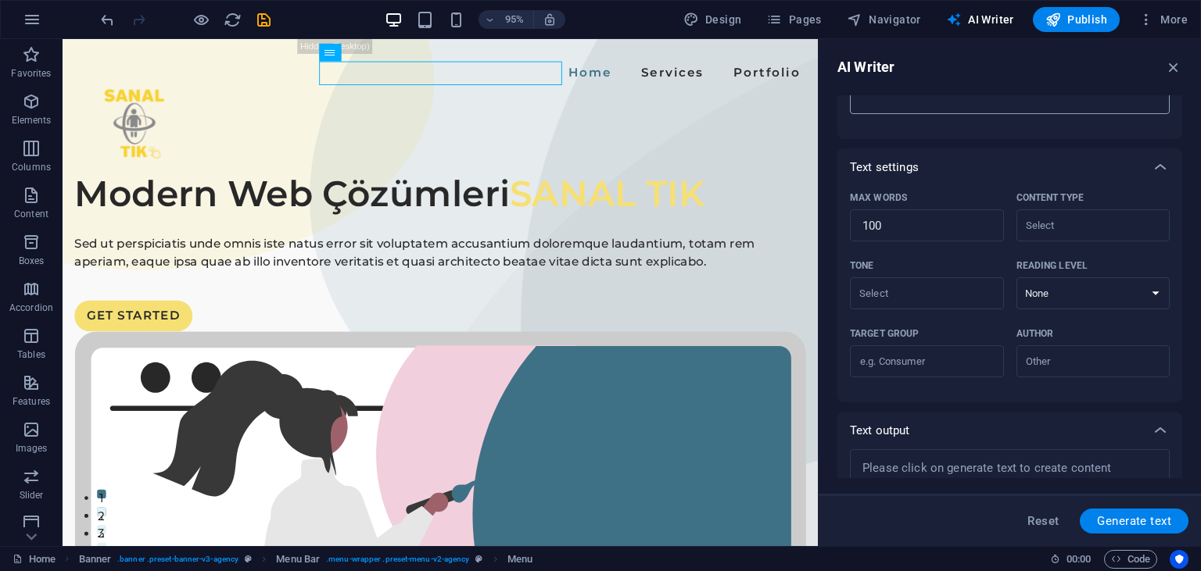
scroll to position [331, 0]
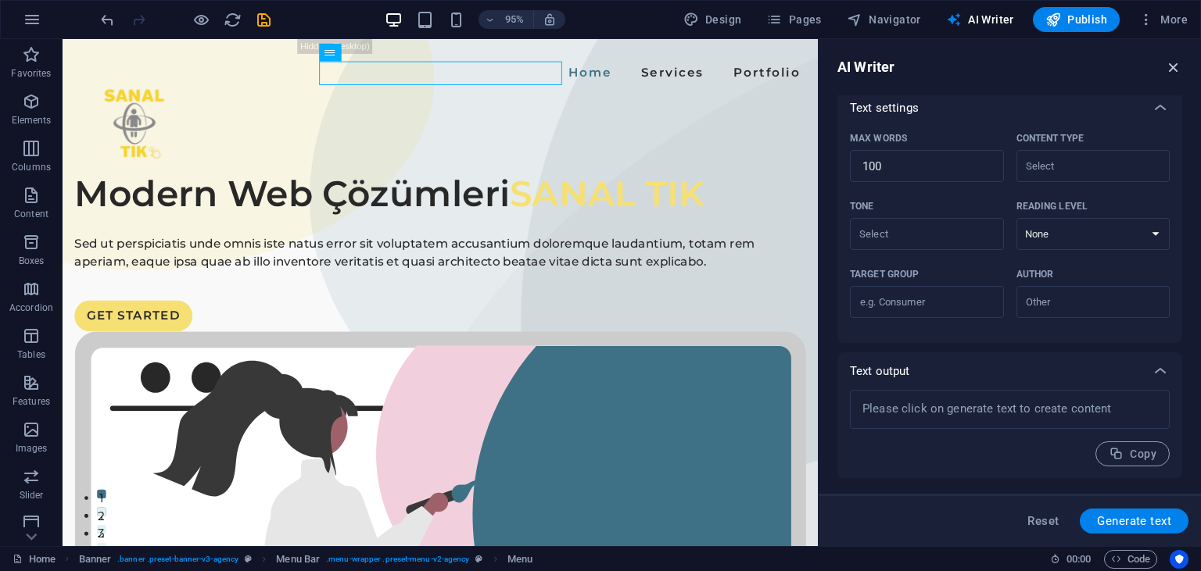
click at [1176, 69] on icon "button" at bounding box center [1173, 67] width 17 height 17
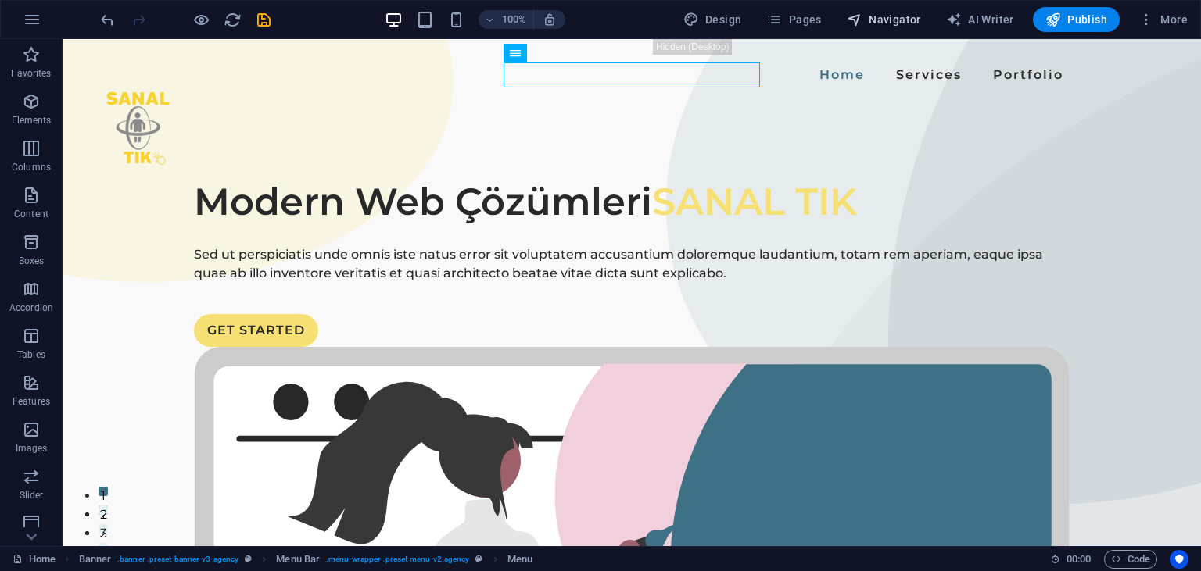
click at [911, 20] on span "Navigator" at bounding box center [883, 20] width 74 height 16
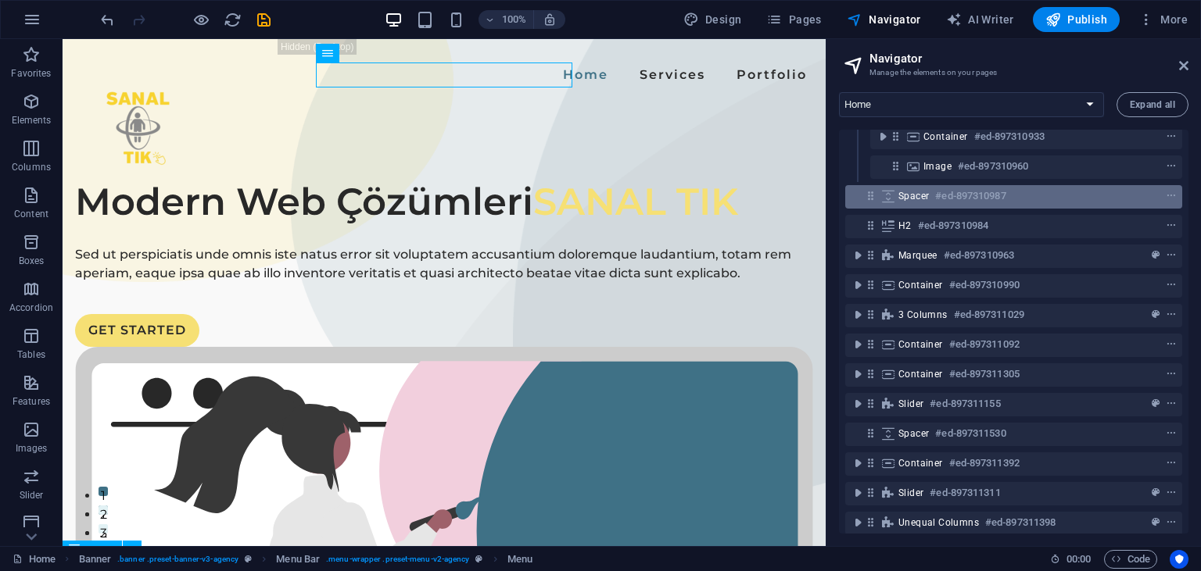
scroll to position [196, 0]
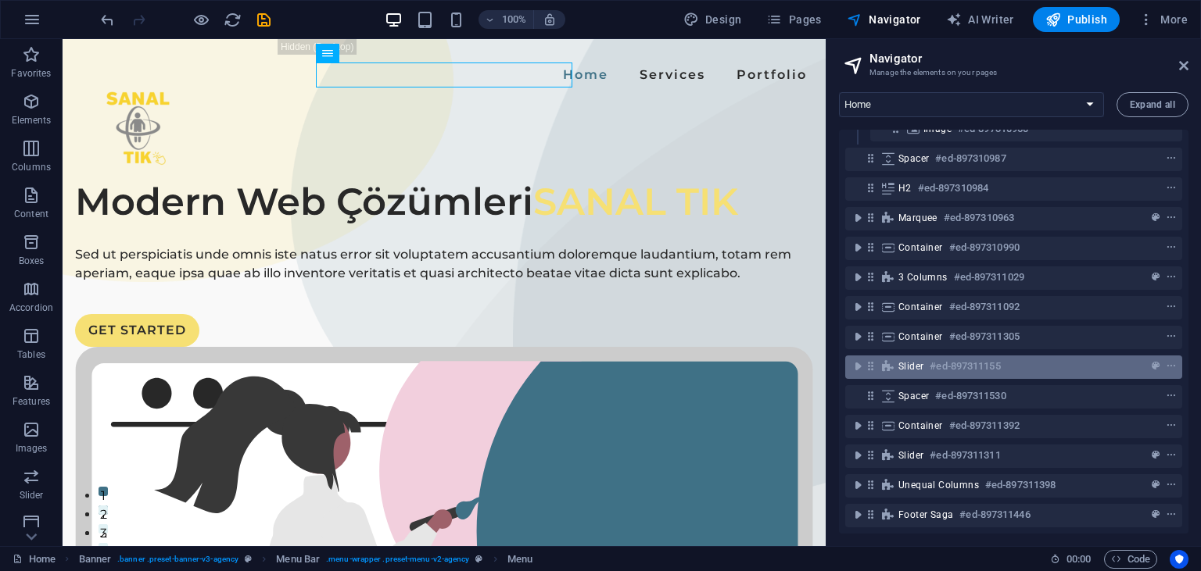
click at [961, 374] on h6 "#ed-897311155" at bounding box center [964, 366] width 70 height 19
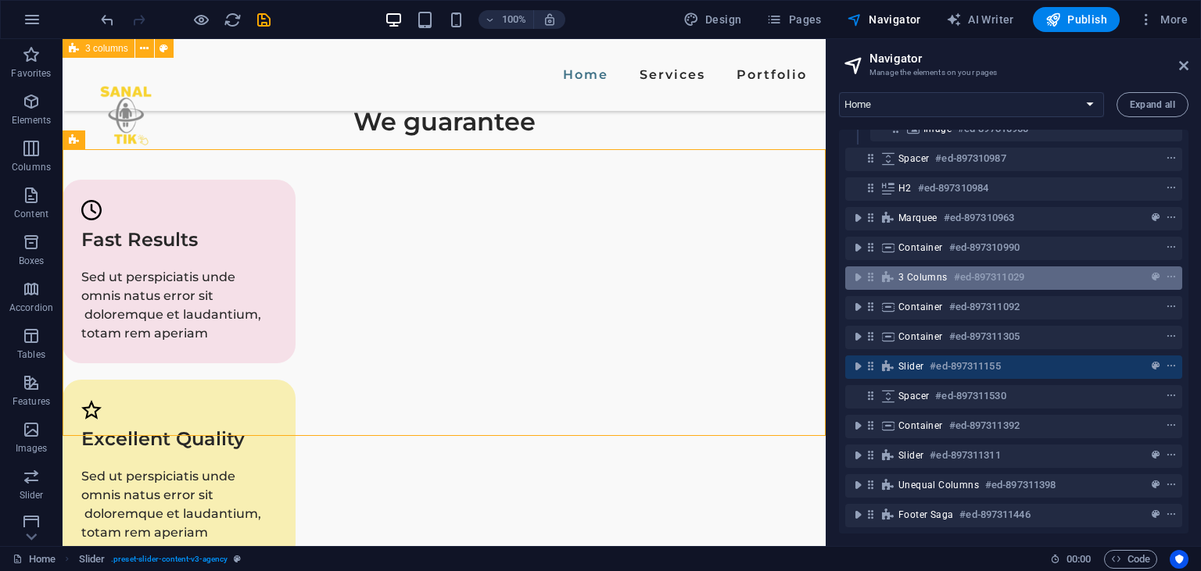
scroll to position [0, 0]
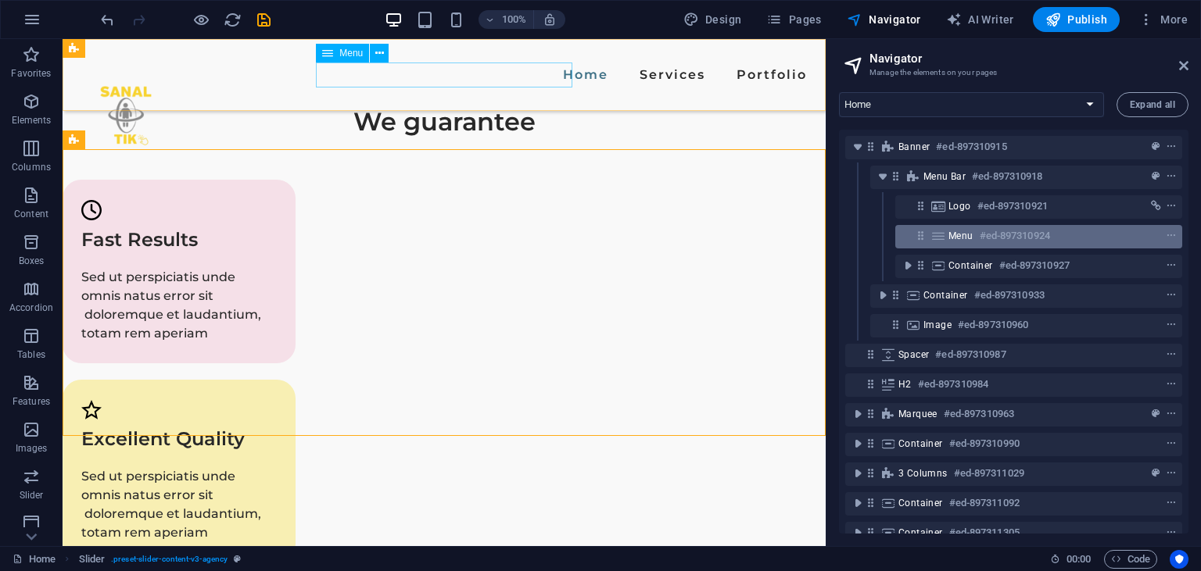
click at [978, 237] on div "Menu #ed-897310924" at bounding box center [1026, 236] width 156 height 19
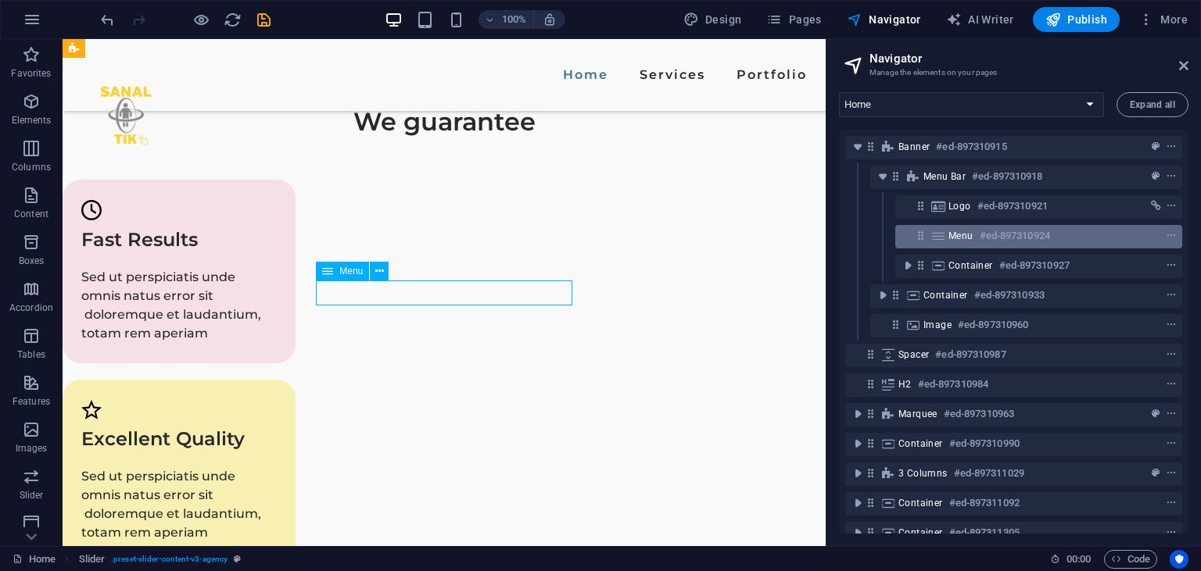
scroll to position [2210, 0]
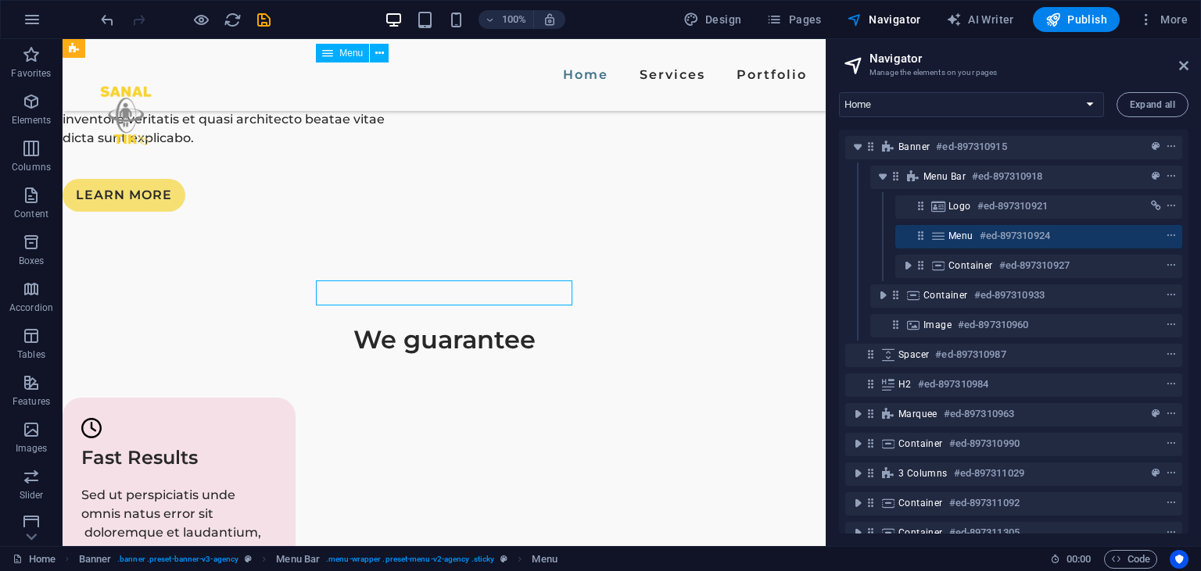
click at [978, 237] on div "Menu #ed-897310924" at bounding box center [1026, 236] width 156 height 19
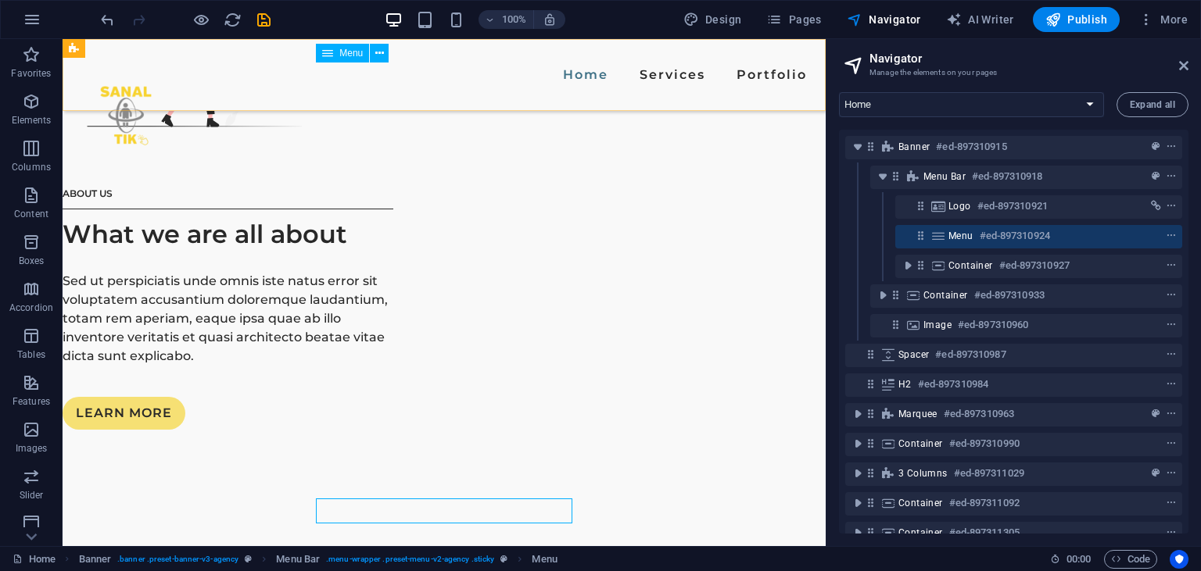
click at [435, 70] on nav "Home Services Portfolio" at bounding box center [444, 75] width 738 height 25
click at [333, 55] on icon at bounding box center [327, 53] width 11 height 19
click at [376, 55] on icon at bounding box center [379, 53] width 9 height 16
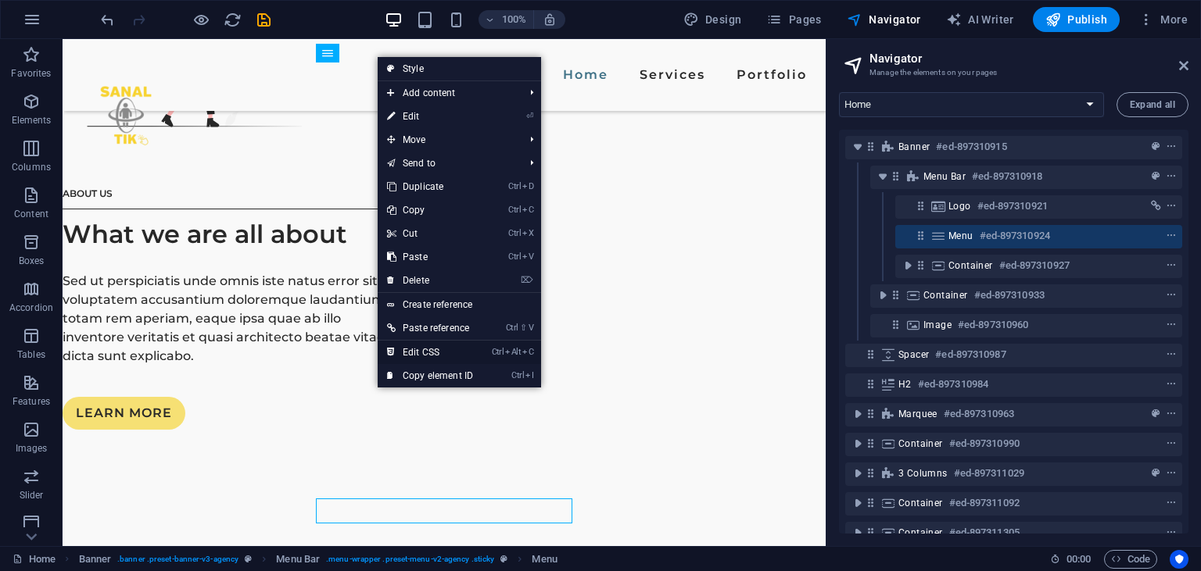
click at [416, 353] on link "Ctrl Alt C Edit CSS" at bounding box center [430, 352] width 105 height 23
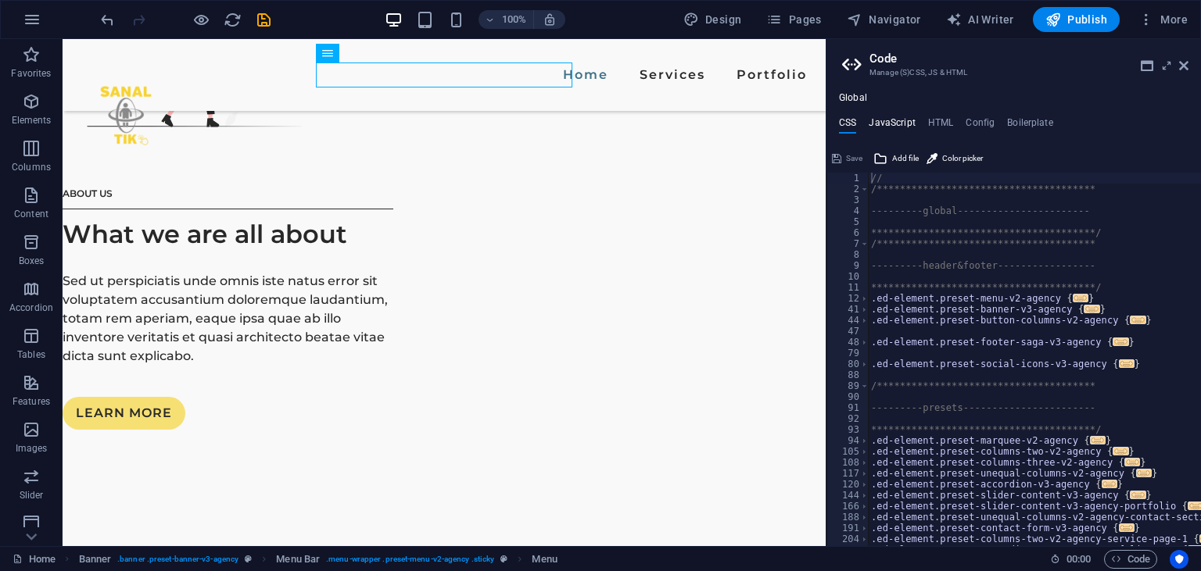
click at [897, 131] on h4 "JavaScript" at bounding box center [891, 125] width 46 height 17
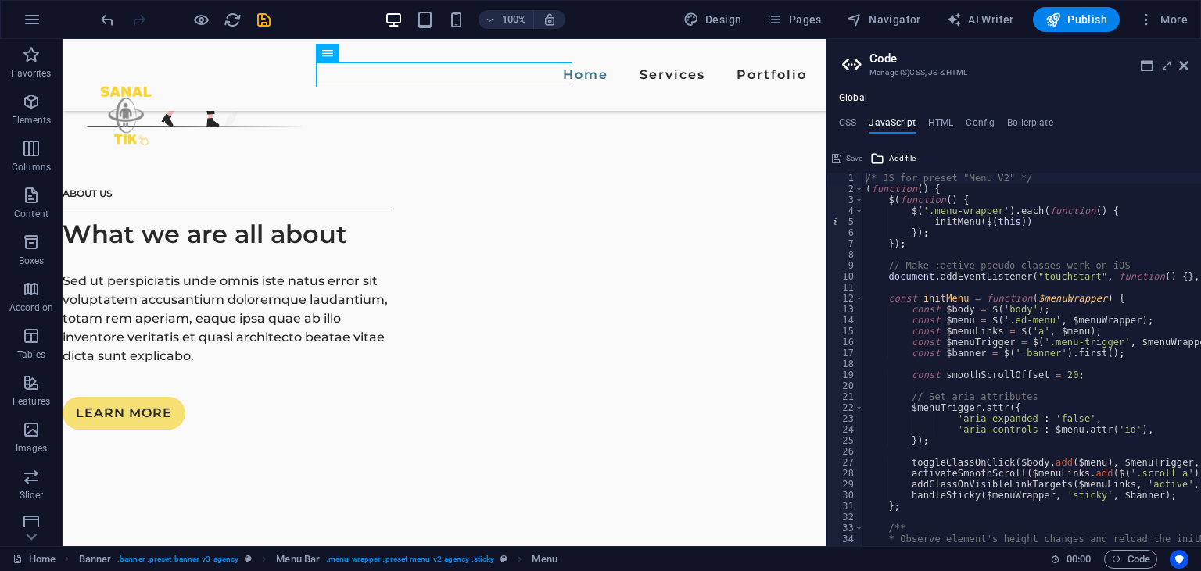
click at [956, 120] on ul "CSS JavaScript HTML Config Boilerplate" at bounding box center [1013, 125] width 374 height 17
click at [33, 240] on icon "button" at bounding box center [31, 242] width 19 height 19
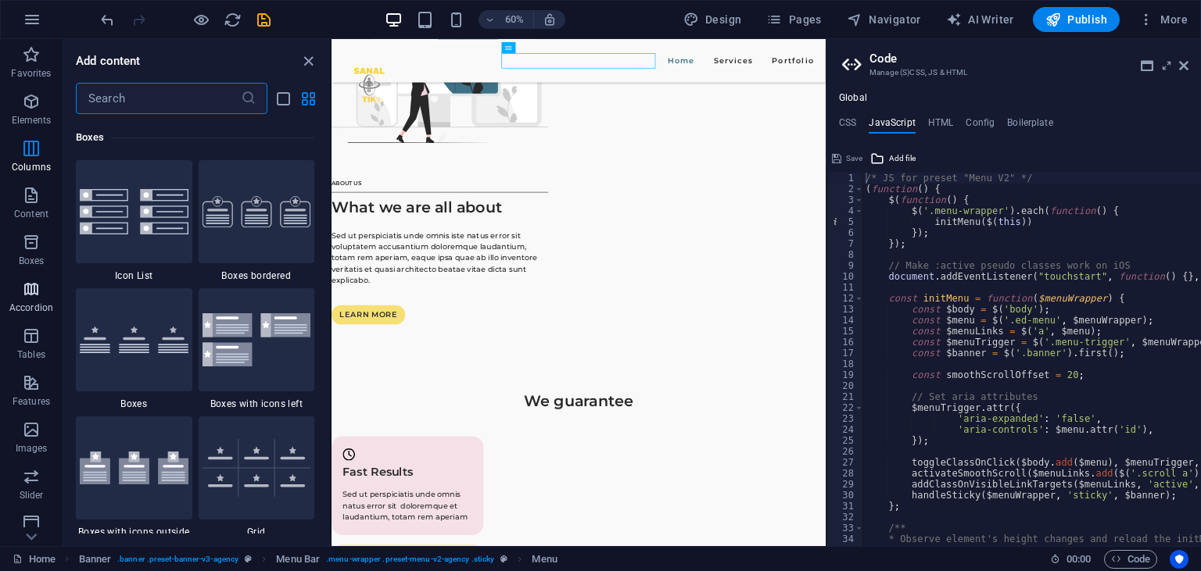
scroll to position [4311, 0]
click at [33, 353] on p "Tables" at bounding box center [31, 355] width 28 height 13
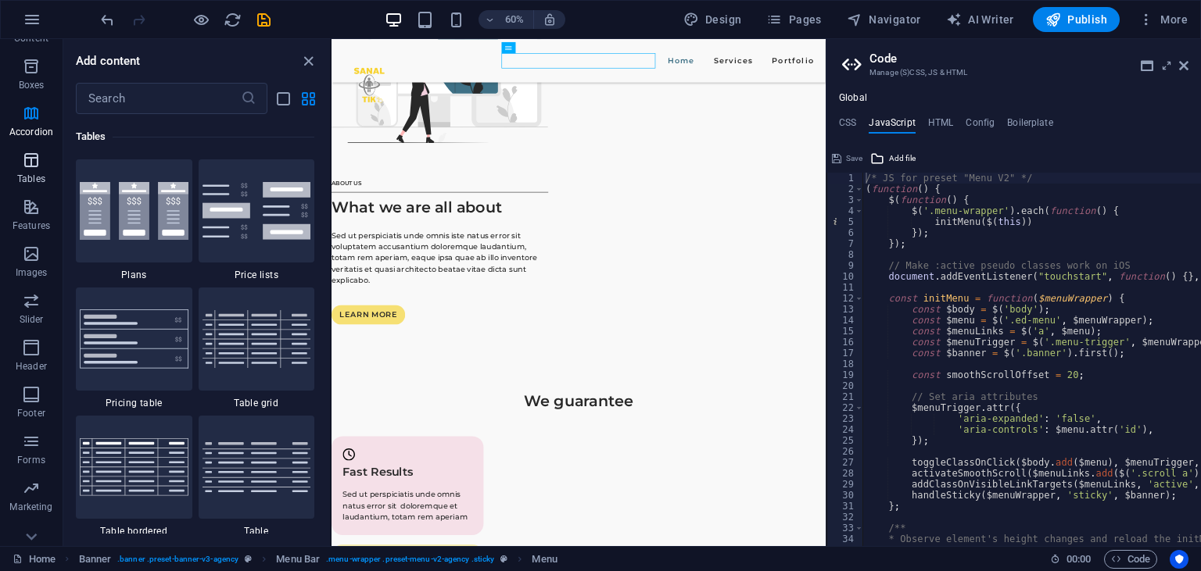
scroll to position [196, 0]
click at [30, 339] on span "Header" at bounding box center [31, 337] width 63 height 38
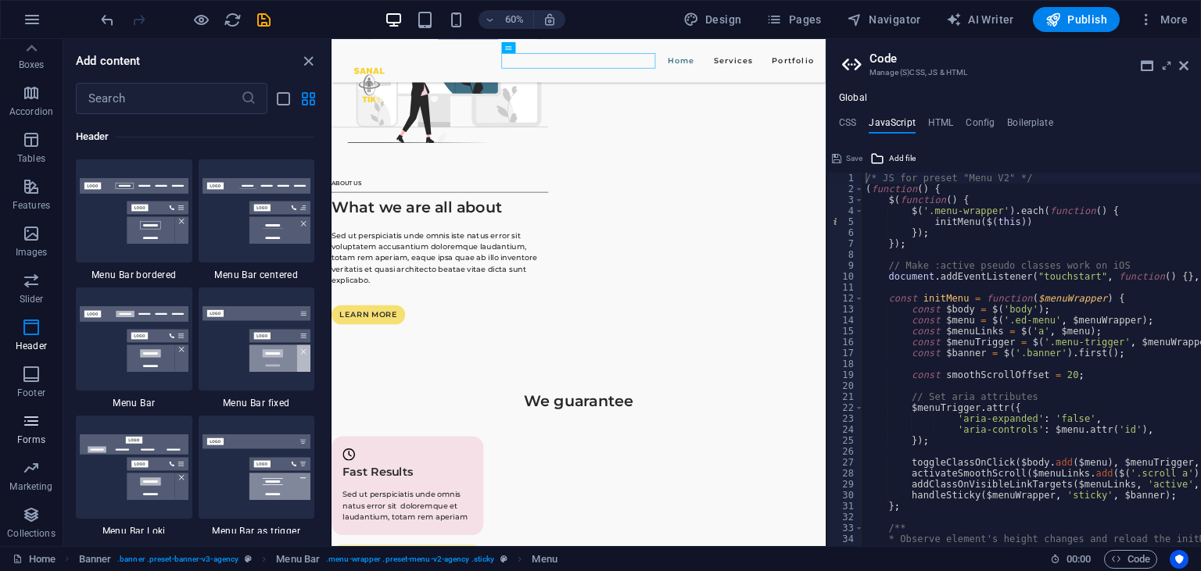
click at [24, 436] on p "Forms" at bounding box center [31, 440] width 28 height 13
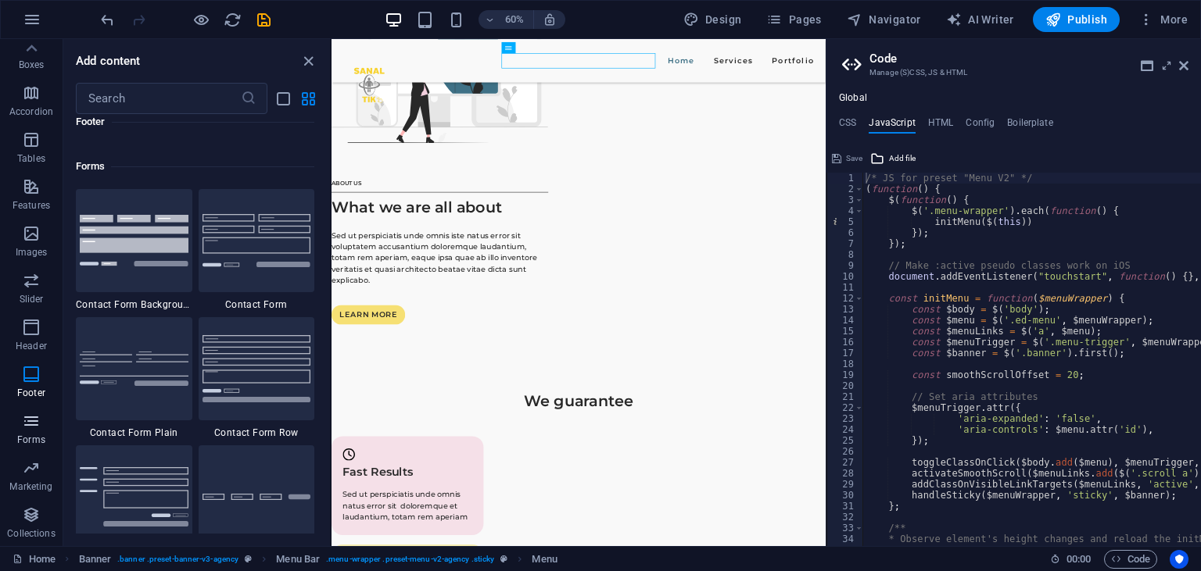
scroll to position [11411, 0]
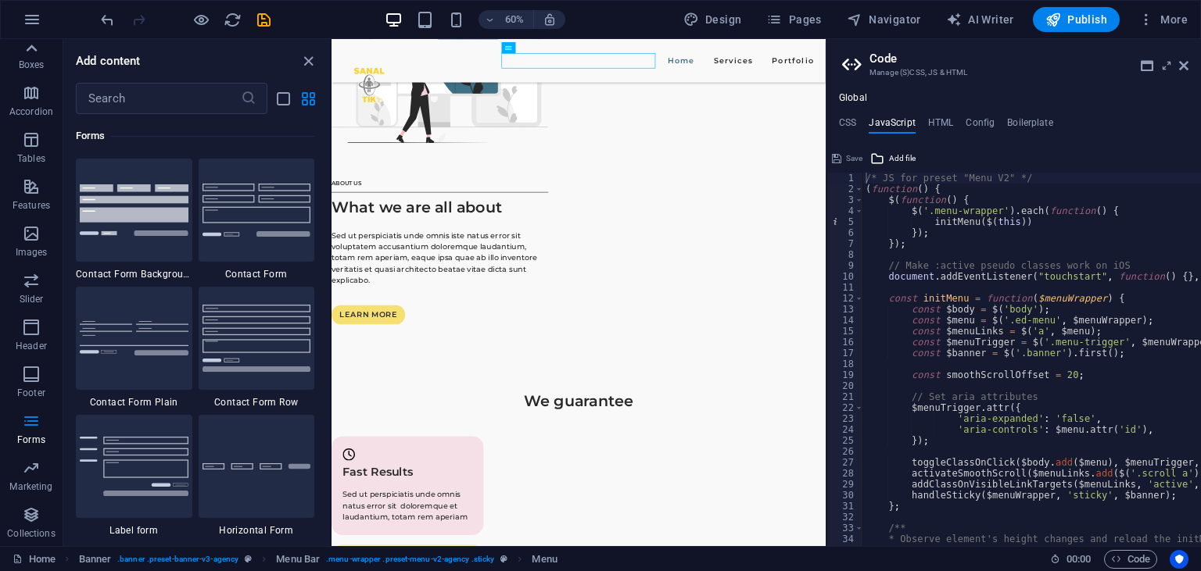
click at [23, 52] on icon at bounding box center [31, 49] width 22 height 22
click at [23, 52] on icon "button" at bounding box center [31, 54] width 19 height 19
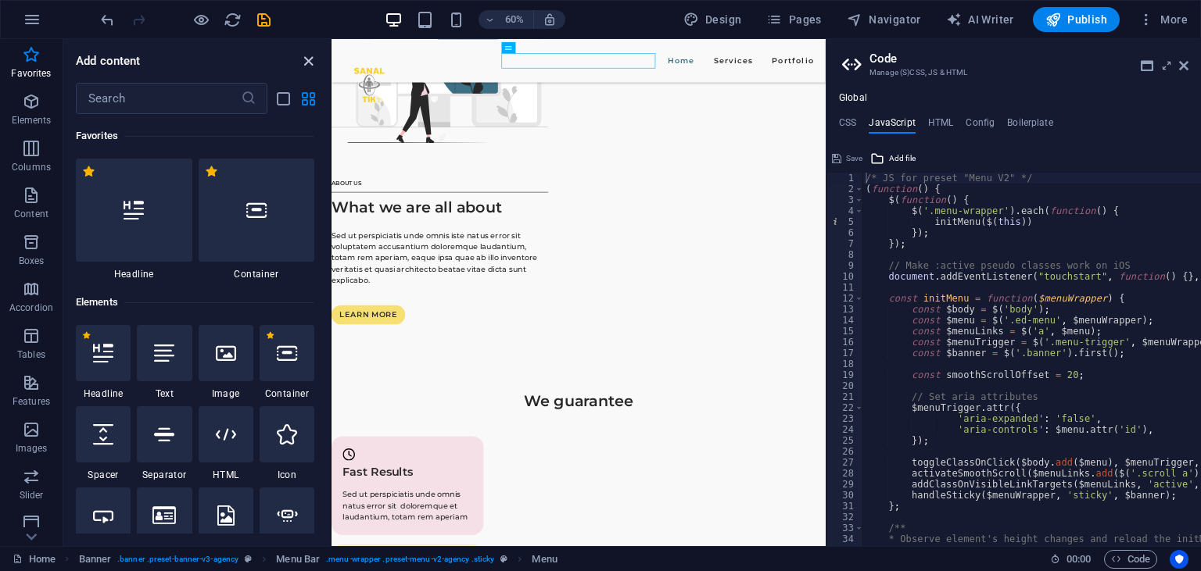
click at [308, 65] on icon "close panel" at bounding box center [308, 61] width 18 height 18
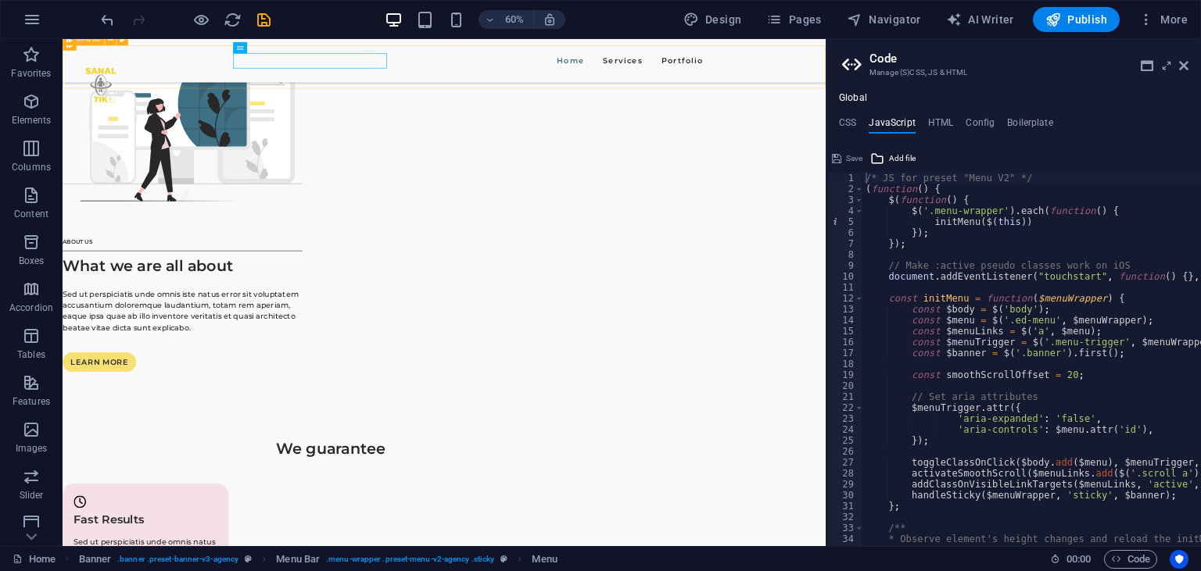
scroll to position [1791, 0]
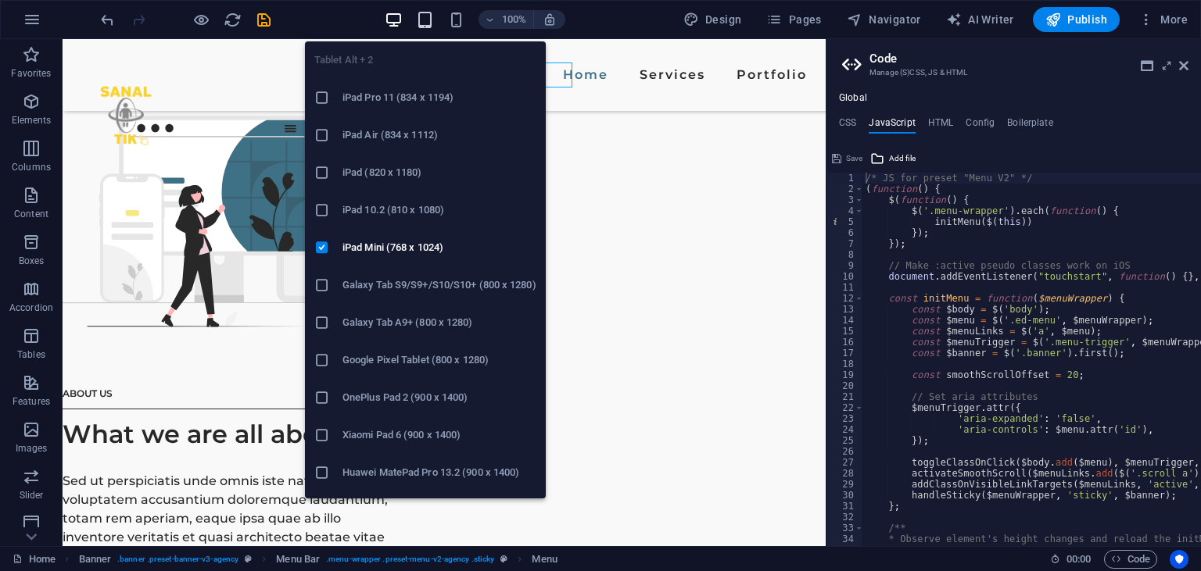
click at [434, 22] on icon "button" at bounding box center [425, 20] width 18 height 18
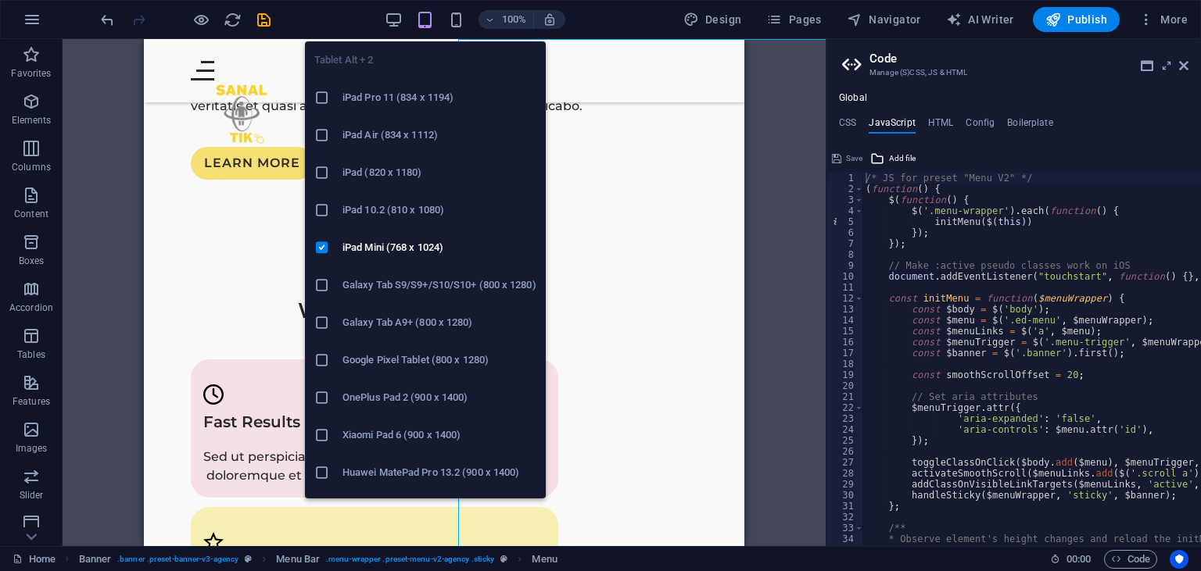
scroll to position [1783, 0]
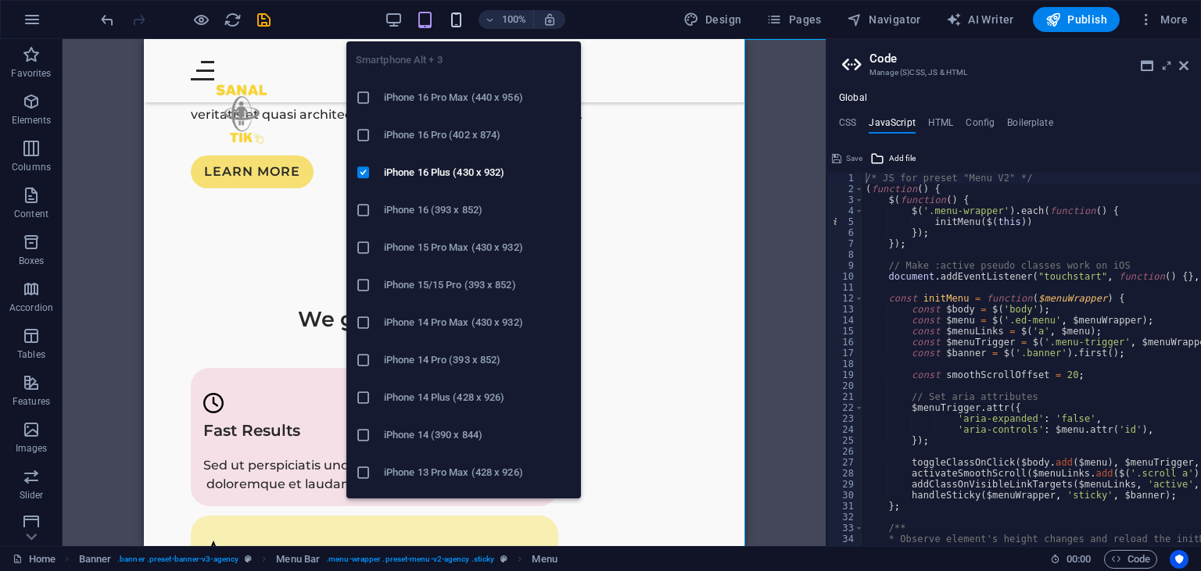
click at [453, 20] on icon "button" at bounding box center [456, 20] width 18 height 18
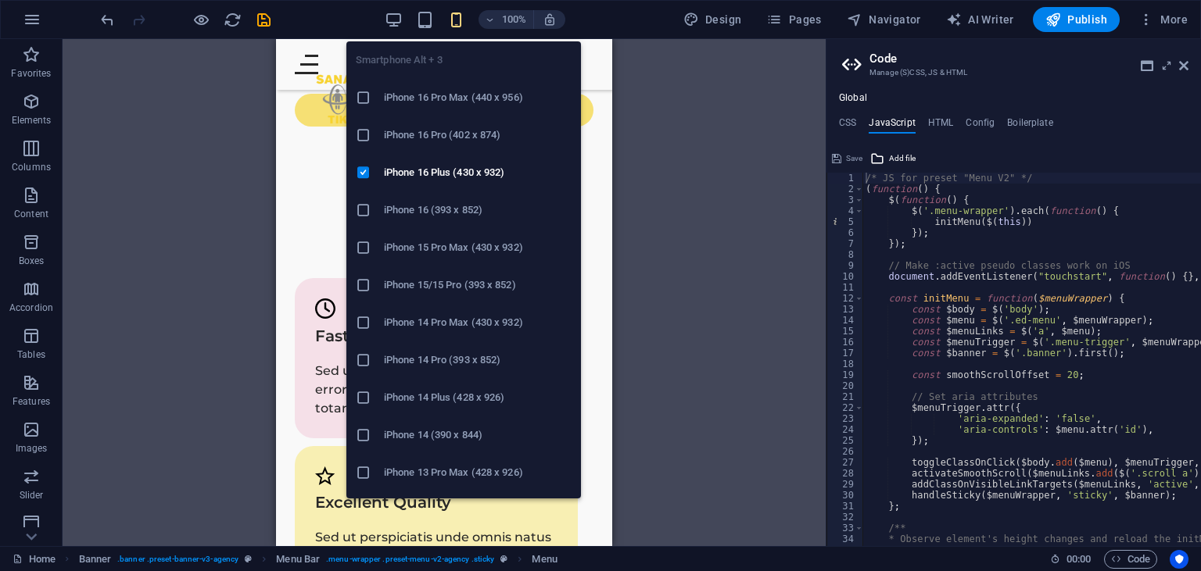
scroll to position [1770, 0]
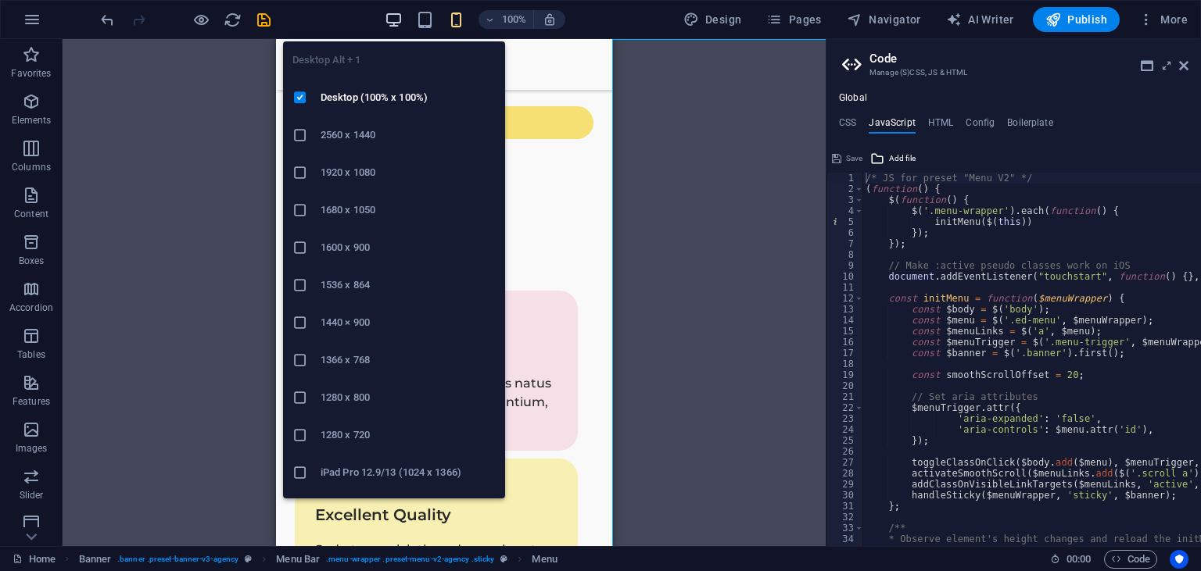
click at [395, 17] on icon "button" at bounding box center [394, 20] width 18 height 18
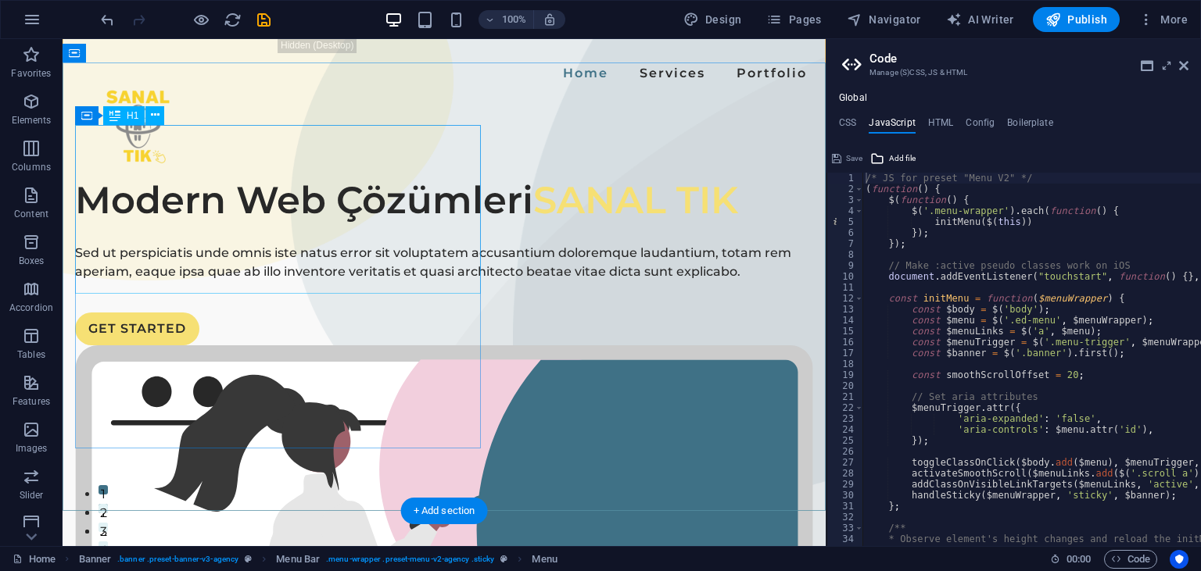
scroll to position [0, 0]
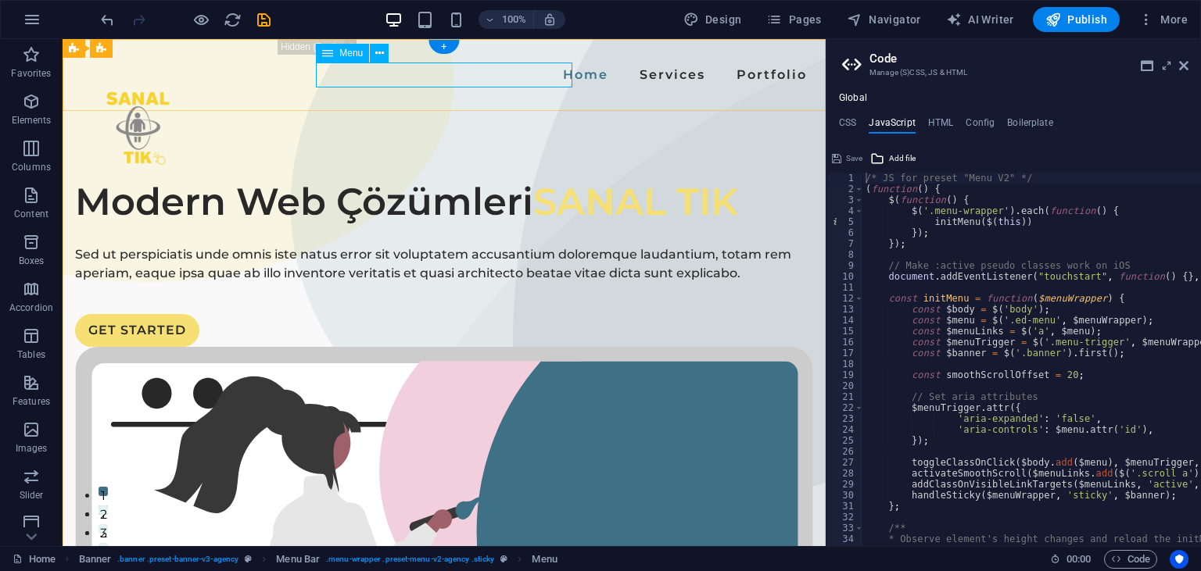
click at [430, 69] on nav "Home Services Portfolio" at bounding box center [444, 75] width 738 height 25
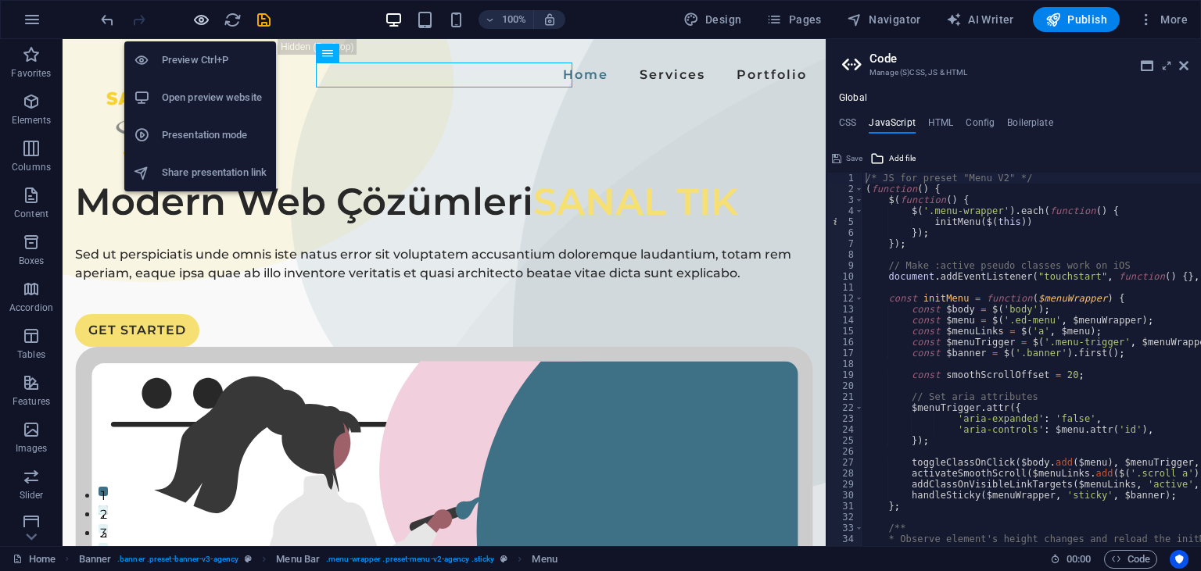
click at [205, 17] on icon "button" at bounding box center [201, 20] width 18 height 18
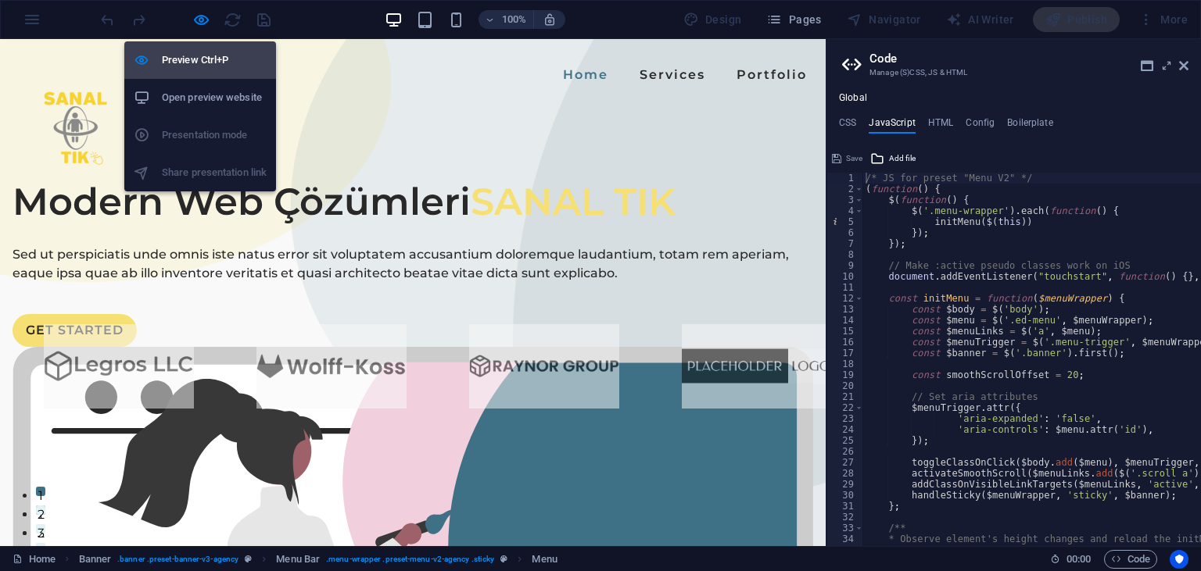
click at [188, 59] on h6 "Preview Ctrl+P" at bounding box center [214, 60] width 105 height 19
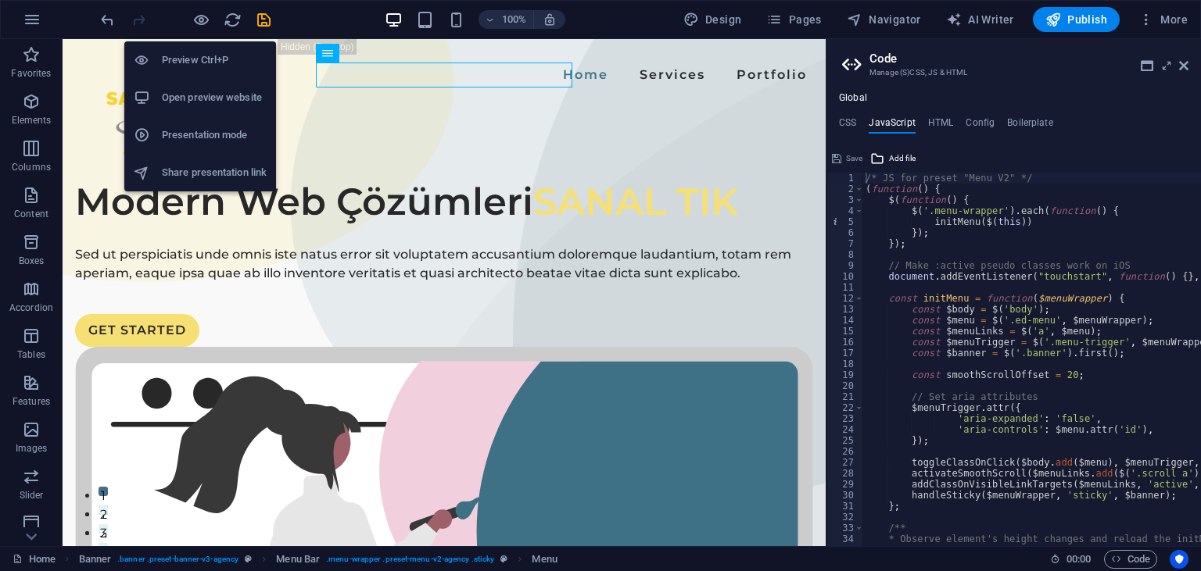
click at [187, 67] on h6 "Preview Ctrl+P" at bounding box center [214, 60] width 105 height 19
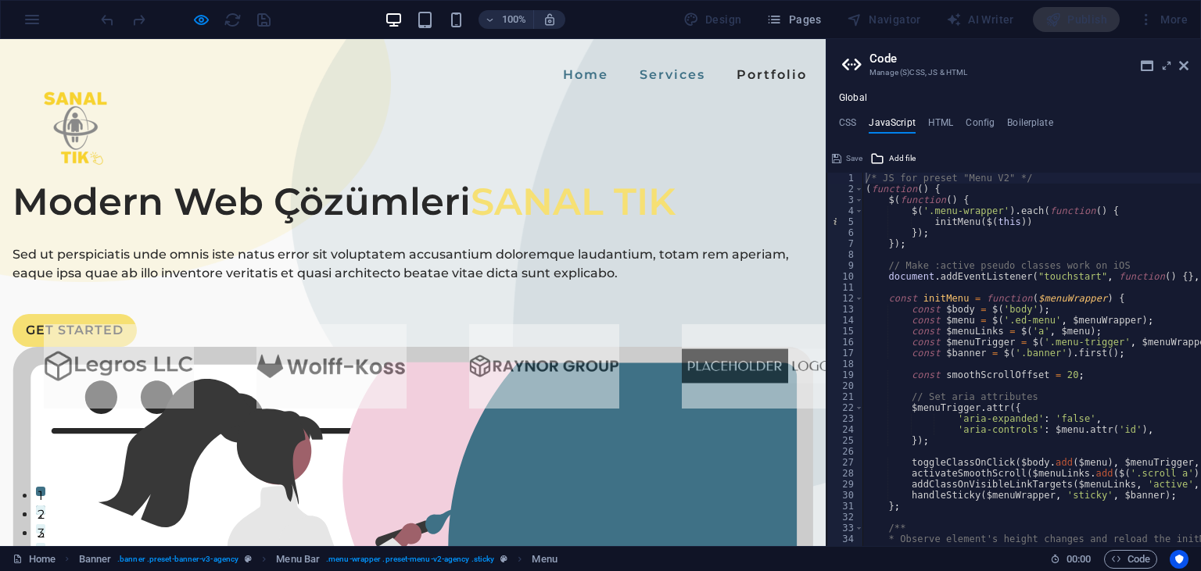
click at [633, 81] on link "Services" at bounding box center [672, 75] width 78 height 25
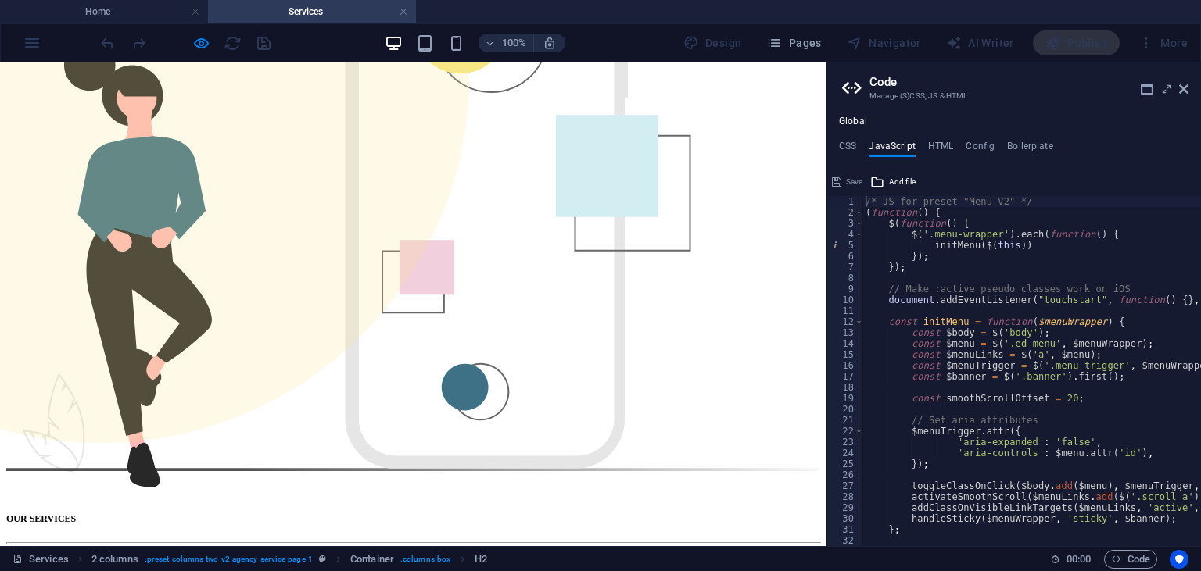
scroll to position [308, 0]
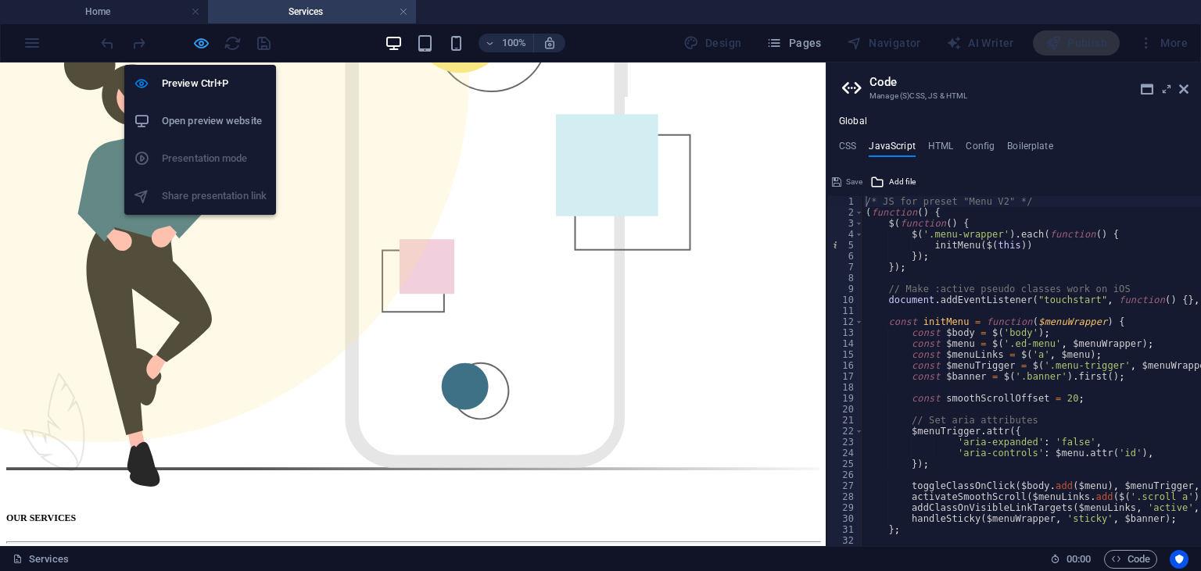
click at [202, 44] on icon "button" at bounding box center [201, 43] width 18 height 18
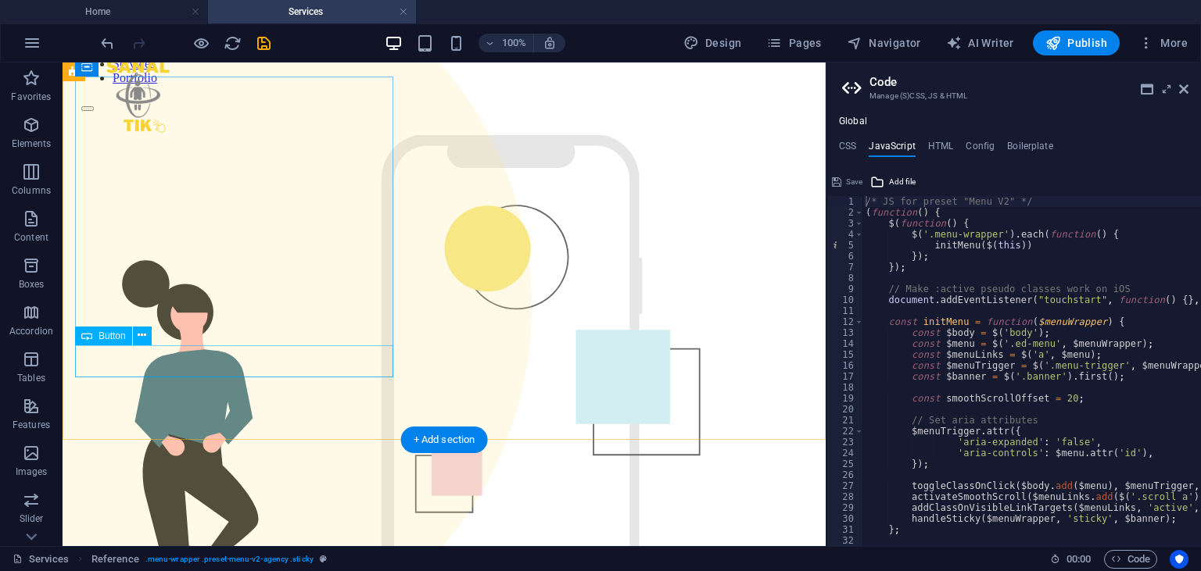
scroll to position [0, 0]
